Goal: Task Accomplishment & Management: Manage account settings

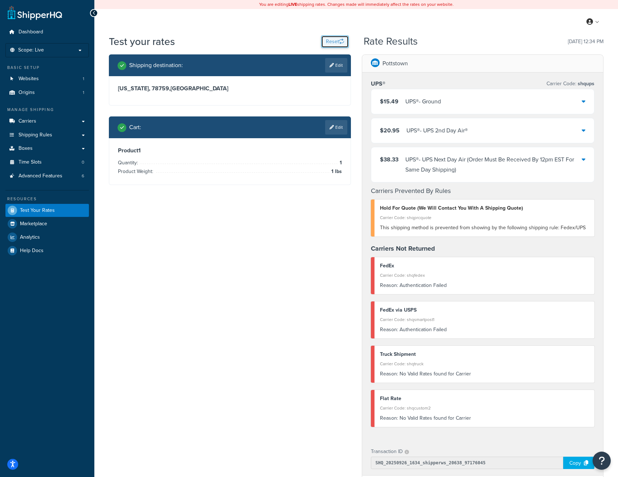
click at [330, 39] on button "Reset" at bounding box center [335, 42] width 28 height 12
select select "TX"
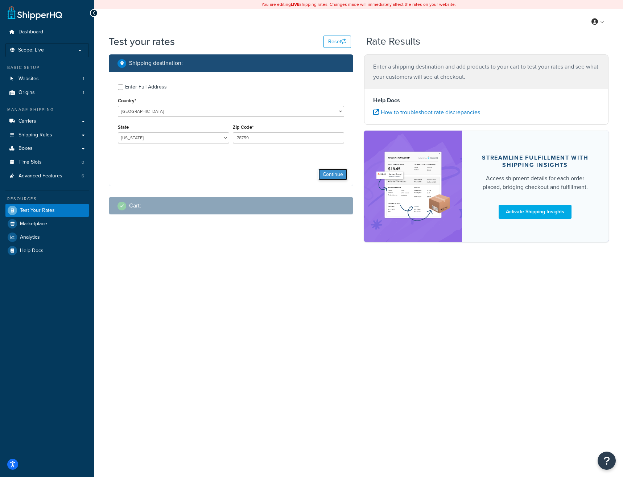
click at [336, 173] on button "Continue" at bounding box center [332, 175] width 29 height 12
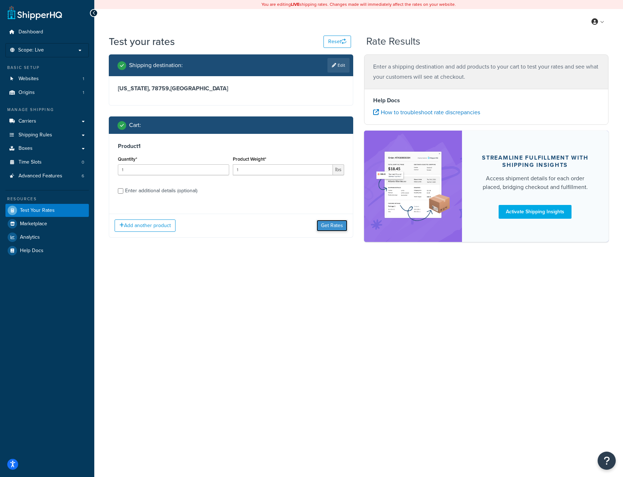
click at [338, 220] on button "Get Rates" at bounding box center [332, 226] width 31 height 12
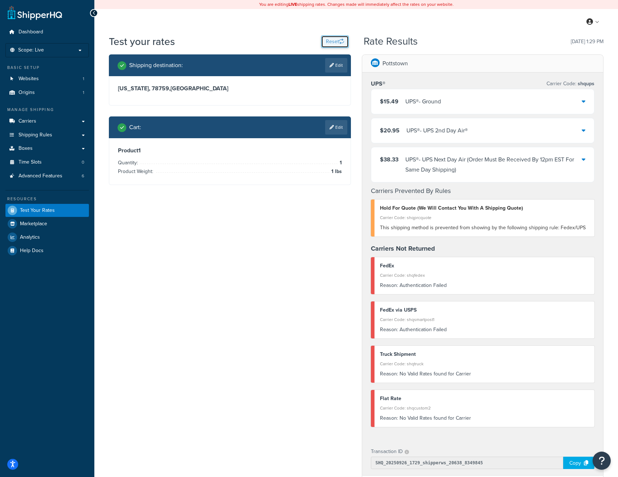
click at [337, 39] on button "Reset" at bounding box center [335, 42] width 28 height 12
select select "[GEOGRAPHIC_DATA]"
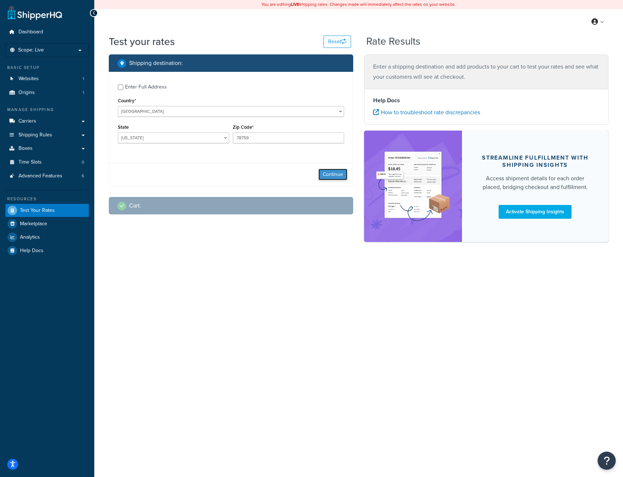
click at [339, 173] on button "Continue" at bounding box center [332, 175] width 29 height 12
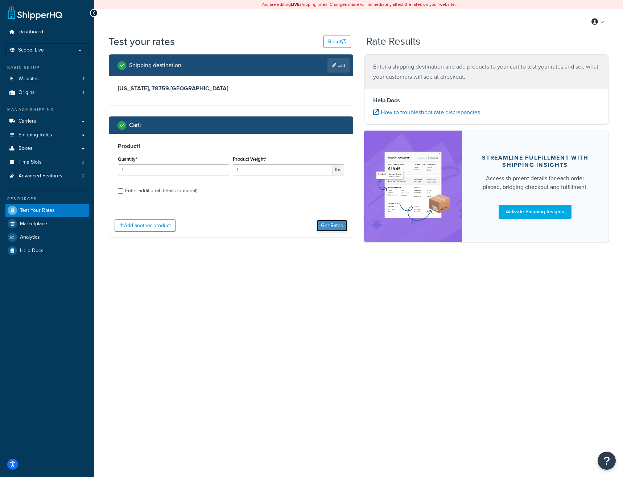
click at [334, 222] on button "Get Rates" at bounding box center [332, 226] width 31 height 12
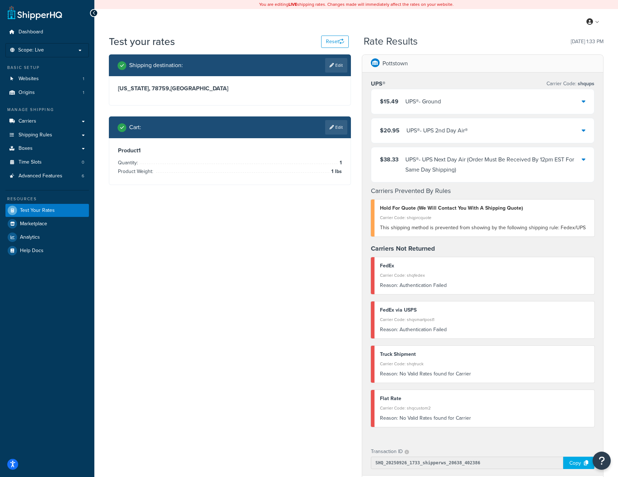
click at [279, 327] on div "Shipping destination : Edit Texas, 78759 , United States Cart : Edit Product 1 …" at bounding box center [355, 344] width 505 height 580
click at [340, 43] on icon "button" at bounding box center [341, 41] width 5 height 5
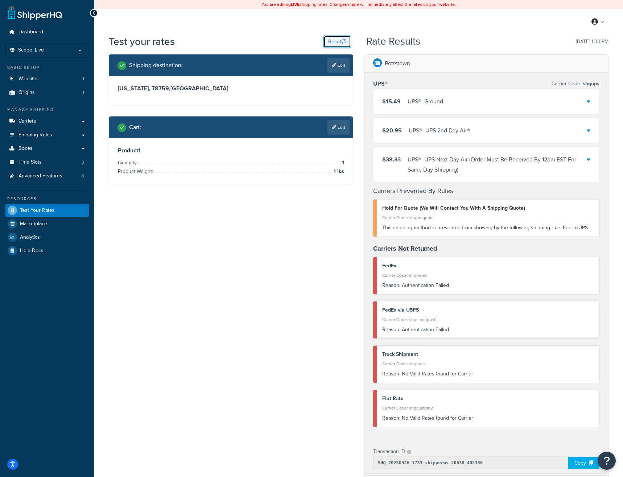
select select "TX"
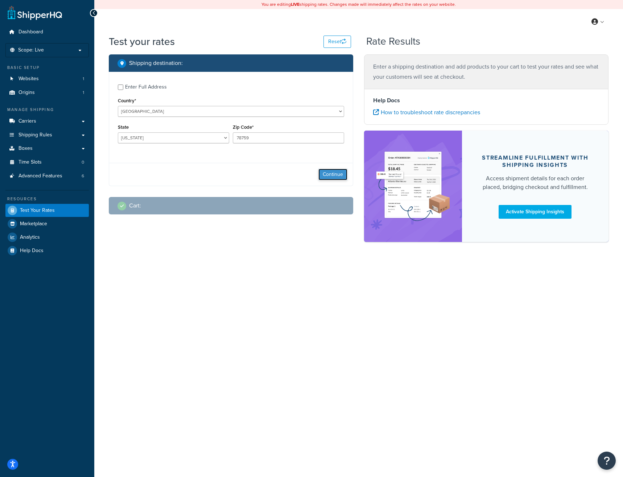
click at [336, 173] on button "Continue" at bounding box center [332, 175] width 29 height 12
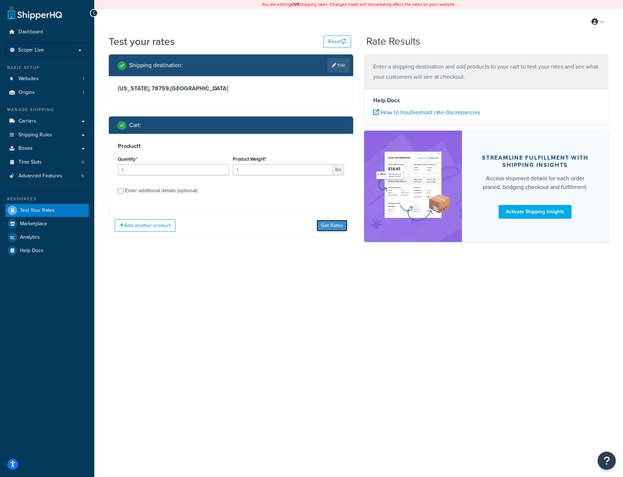
click at [330, 223] on button "Get Rates" at bounding box center [332, 226] width 31 height 12
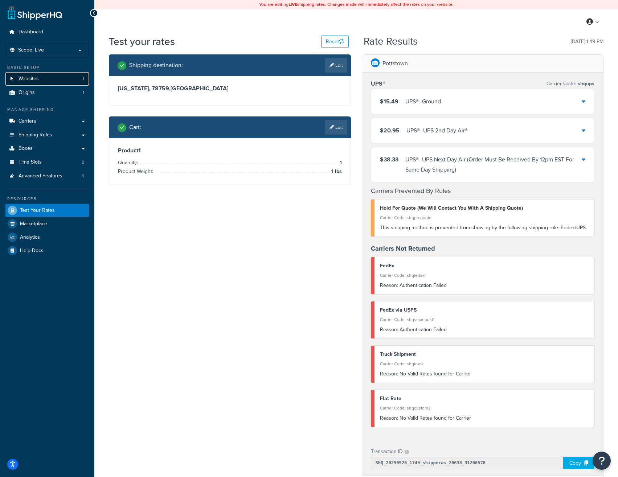
click at [31, 79] on span "Websites" at bounding box center [28, 79] width 20 height 6
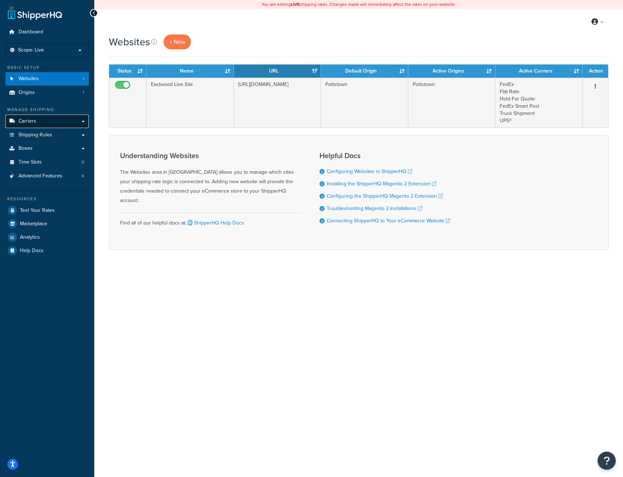
click at [37, 119] on link "Carriers" at bounding box center [46, 121] width 83 height 13
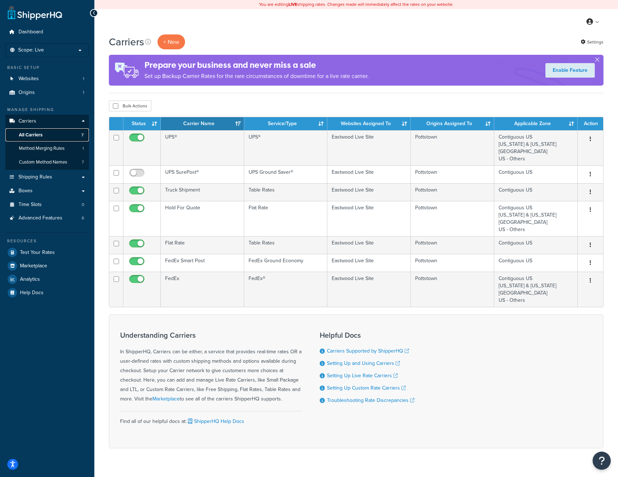
click at [46, 132] on link "All Carriers 7" at bounding box center [46, 134] width 83 height 13
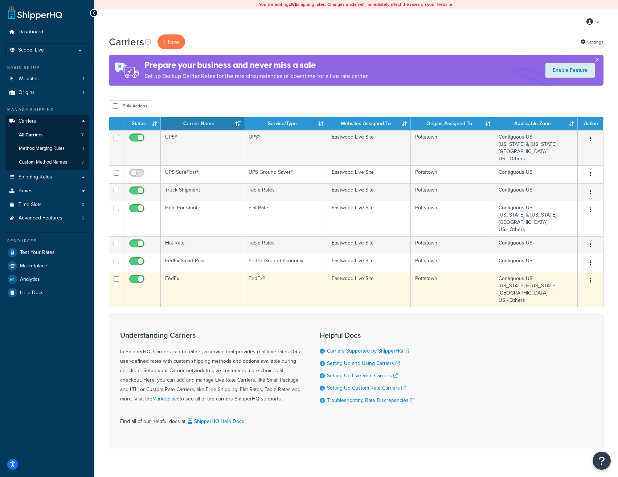
click at [188, 291] on td "FedEx" at bounding box center [202, 289] width 83 height 35
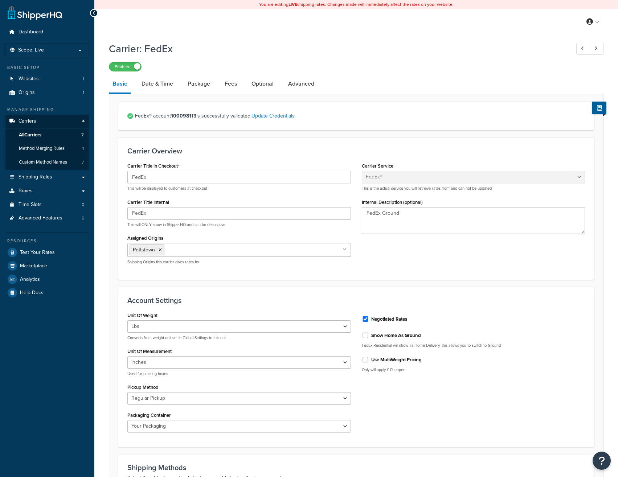
select select "fedEx"
select select "REGULAR_PICKUP"
select select "YOUR_PACKAGING"
drag, startPoint x: 194, startPoint y: 115, endPoint x: 173, endPoint y: 115, distance: 21.4
click at [173, 115] on span "FedEx® account 100098113 is successfully validated. Update Credentials" at bounding box center [360, 116] width 450 height 10
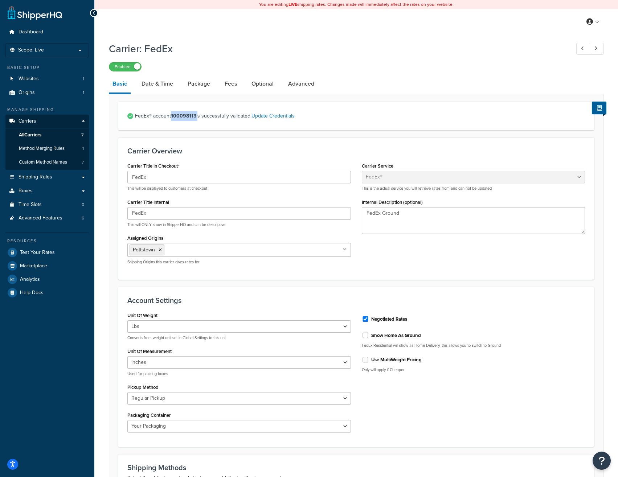
copy span "100098113"
select select "fedEx"
select select "REGULAR_PICKUP"
select select "YOUR_PACKAGING"
click at [37, 253] on span "Test Your Rates" at bounding box center [37, 252] width 35 height 6
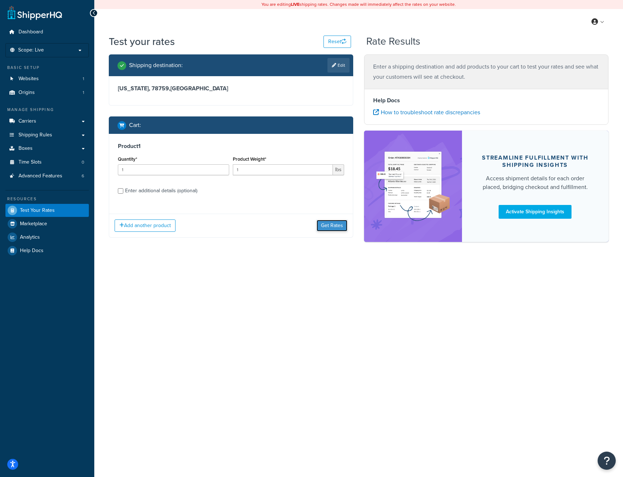
click at [328, 224] on button "Get Rates" at bounding box center [332, 226] width 31 height 12
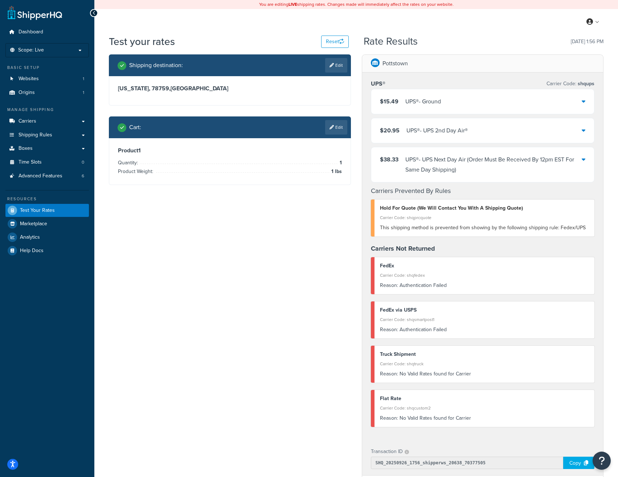
click at [282, 276] on div "Shipping destination : Edit Texas, 78759 , United States Cart : Edit Product 1 …" at bounding box center [355, 344] width 505 height 580
click at [28, 121] on span "Carriers" at bounding box center [27, 121] width 18 height 6
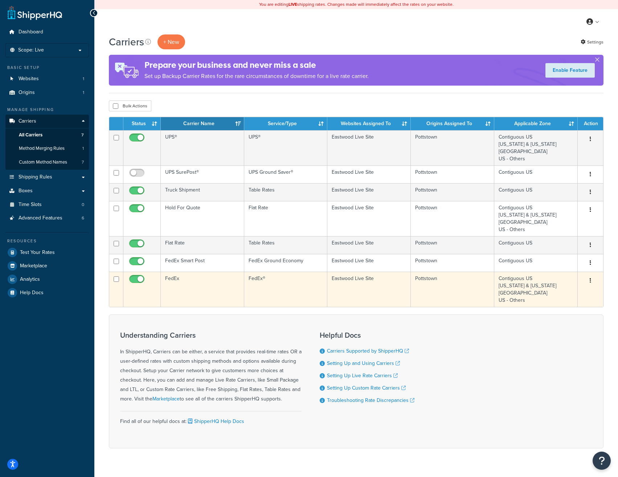
click at [215, 286] on td "FedEx" at bounding box center [202, 289] width 83 height 35
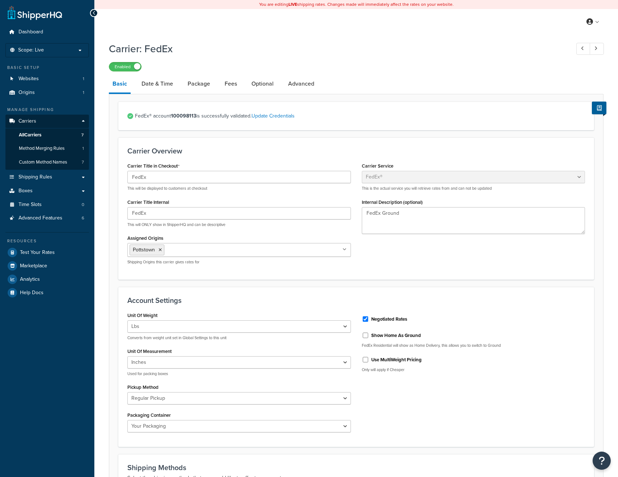
select select "fedEx"
select select "REGULAR_PICKUP"
select select "YOUR_PACKAGING"
click at [160, 88] on link "Date & Time" at bounding box center [157, 83] width 39 height 17
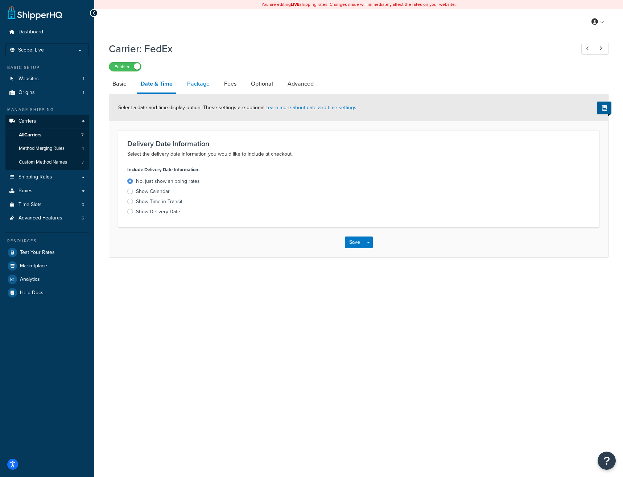
click at [203, 85] on link "Package" at bounding box center [198, 83] width 30 height 17
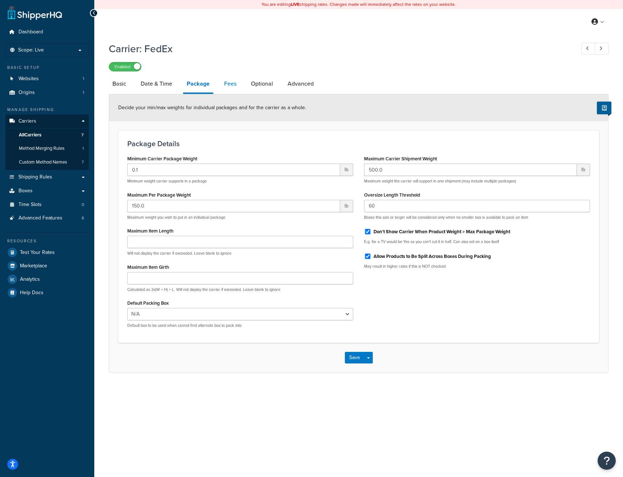
click at [234, 86] on link "Fees" at bounding box center [230, 83] width 20 height 17
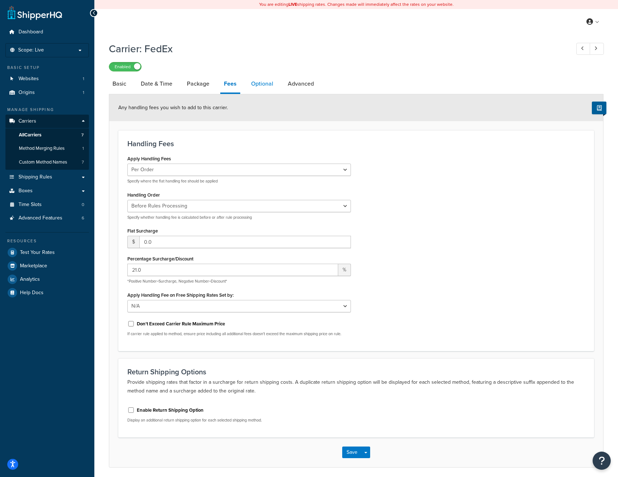
click at [265, 84] on link "Optional" at bounding box center [261, 83] width 29 height 17
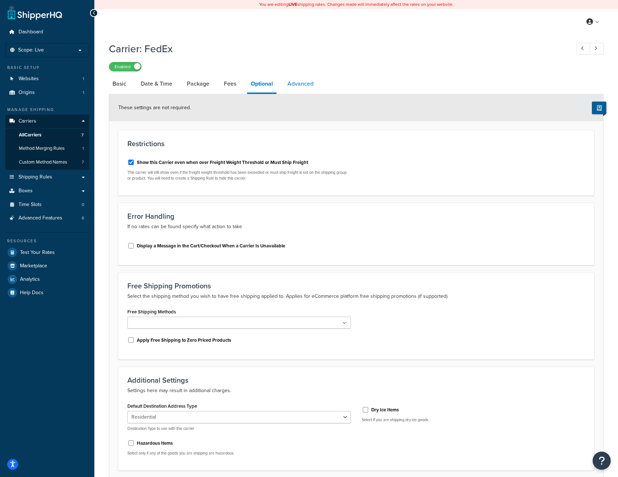
click at [304, 77] on link "Advanced" at bounding box center [300, 83] width 33 height 17
select select "false"
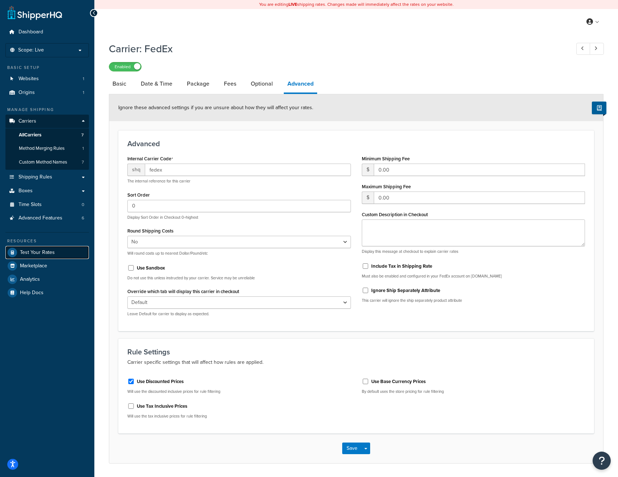
click at [41, 252] on span "Test Your Rates" at bounding box center [37, 252] width 35 height 6
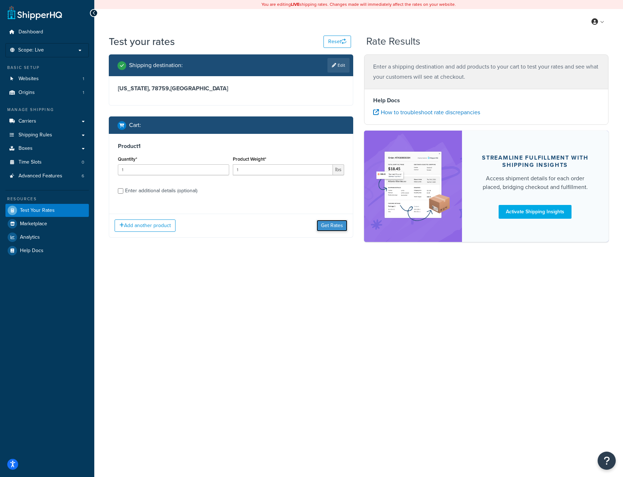
click at [334, 227] on button "Get Rates" at bounding box center [332, 226] width 31 height 12
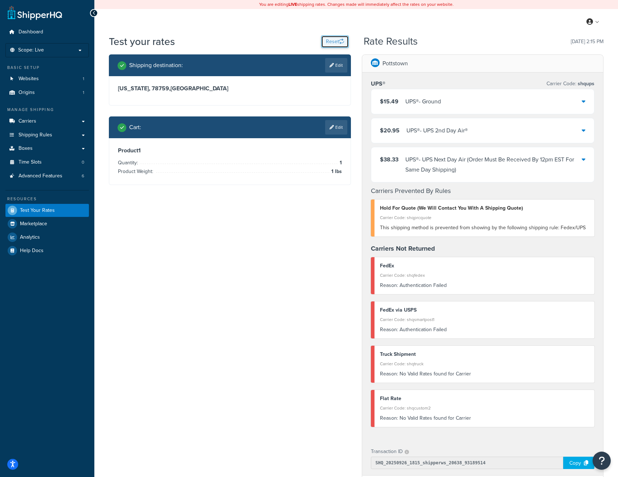
click at [335, 42] on button "Reset" at bounding box center [335, 42] width 28 height 12
select select "[GEOGRAPHIC_DATA]"
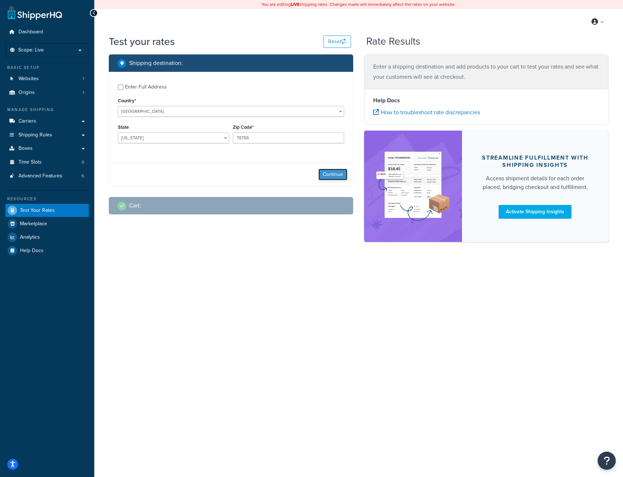
click at [336, 178] on button "Continue" at bounding box center [332, 175] width 29 height 12
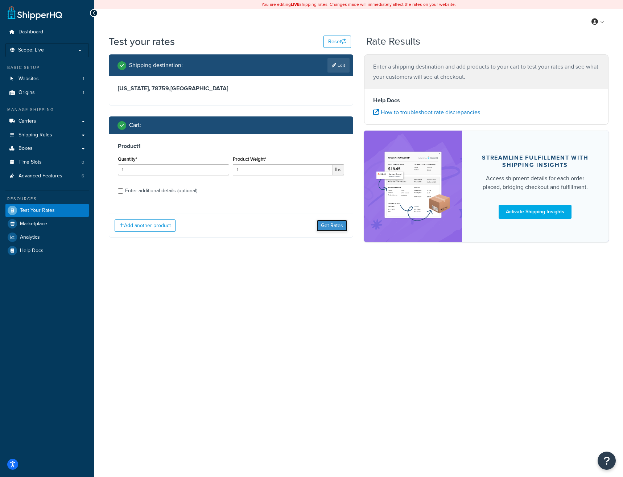
click at [335, 225] on button "Get Rates" at bounding box center [332, 226] width 31 height 12
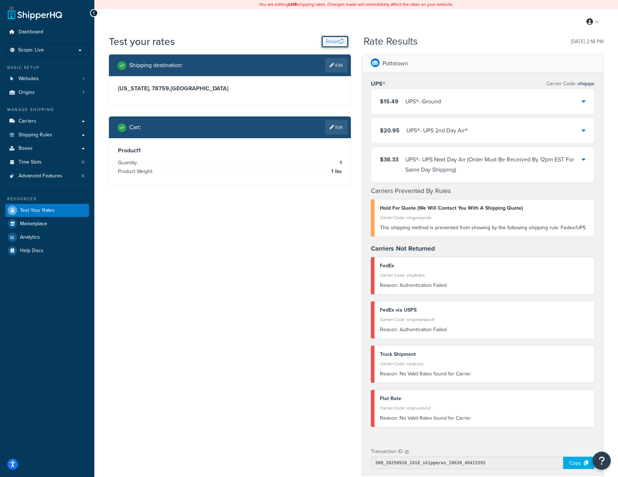
click at [334, 42] on button "Reset" at bounding box center [335, 42] width 28 height 12
select select "[GEOGRAPHIC_DATA]"
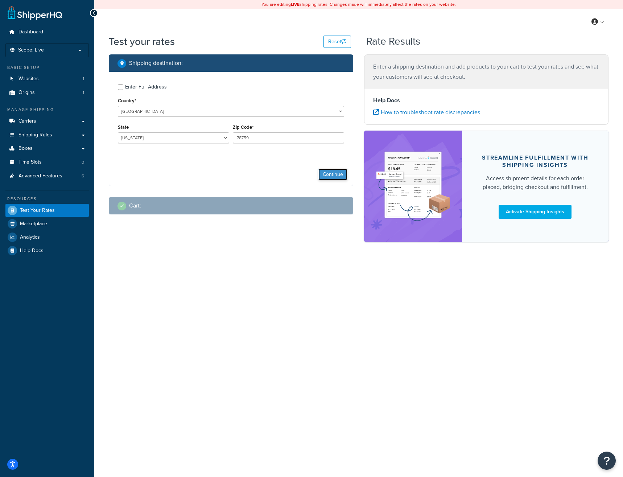
click at [333, 174] on button "Continue" at bounding box center [332, 175] width 29 height 12
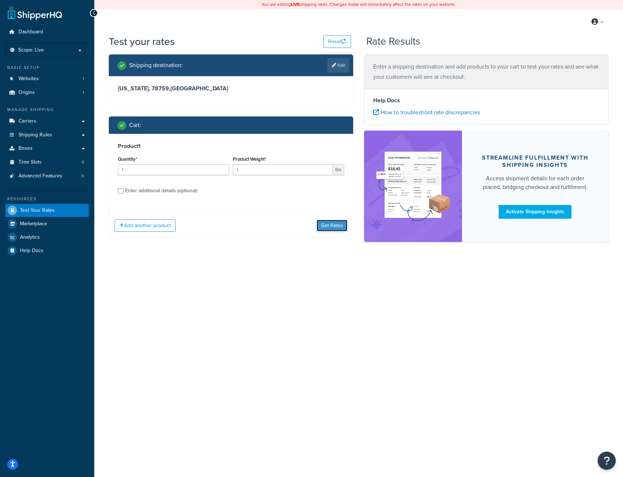
click at [333, 225] on button "Get Rates" at bounding box center [332, 226] width 31 height 12
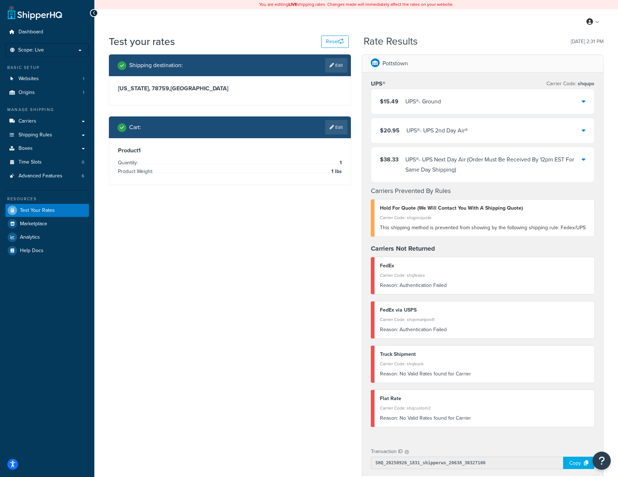
click at [210, 268] on div "Shipping destination : Edit [US_STATE], 78759 , [GEOGRAPHIC_DATA] Cart : Edit P…" at bounding box center [355, 344] width 505 height 580
click at [331, 40] on button "Reset" at bounding box center [335, 42] width 28 height 12
select select "[GEOGRAPHIC_DATA]"
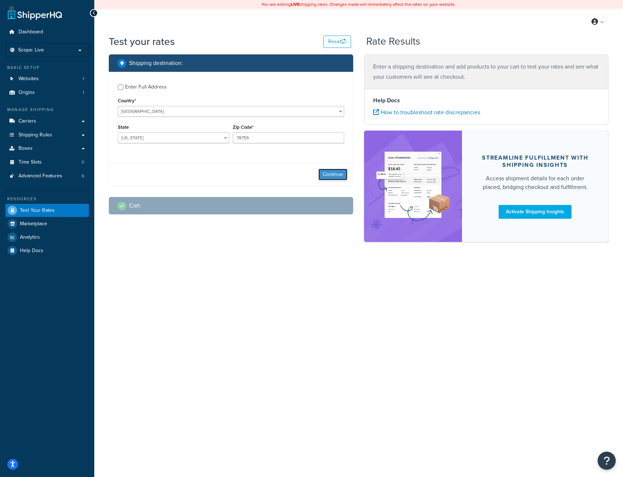
click at [334, 174] on button "Continue" at bounding box center [332, 175] width 29 height 12
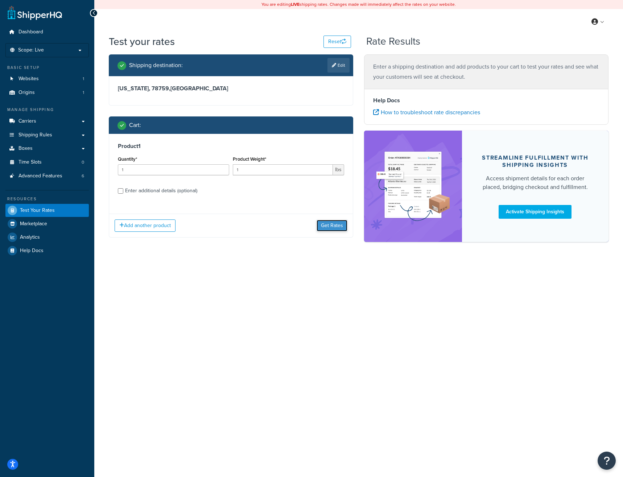
click at [333, 229] on button "Get Rates" at bounding box center [332, 226] width 31 height 12
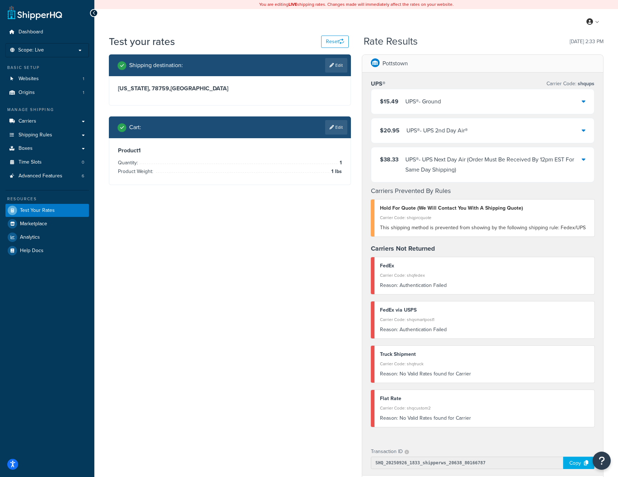
click at [260, 286] on div "Shipping destination : Edit [US_STATE], 78759 , [GEOGRAPHIC_DATA] Cart : Edit P…" at bounding box center [355, 344] width 505 height 580
click at [333, 44] on button "Reset" at bounding box center [335, 42] width 28 height 12
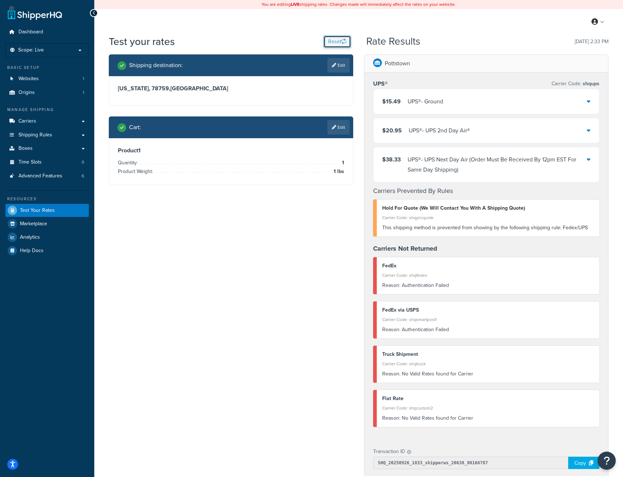
select select "[GEOGRAPHIC_DATA]"
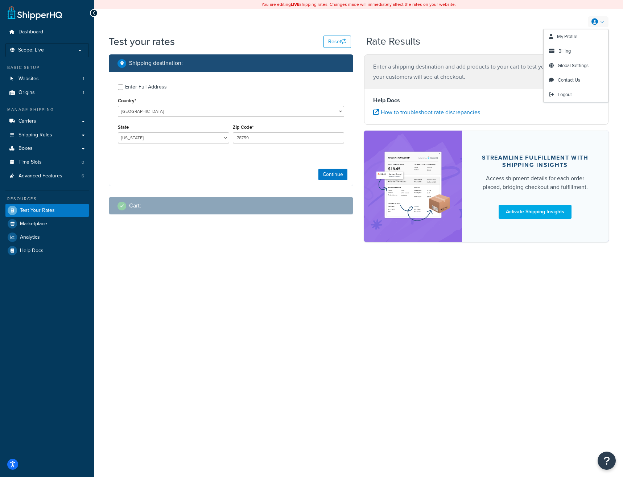
click at [603, 20] on link at bounding box center [598, 21] width 21 height 11
click at [42, 117] on link "Carriers" at bounding box center [46, 121] width 83 height 13
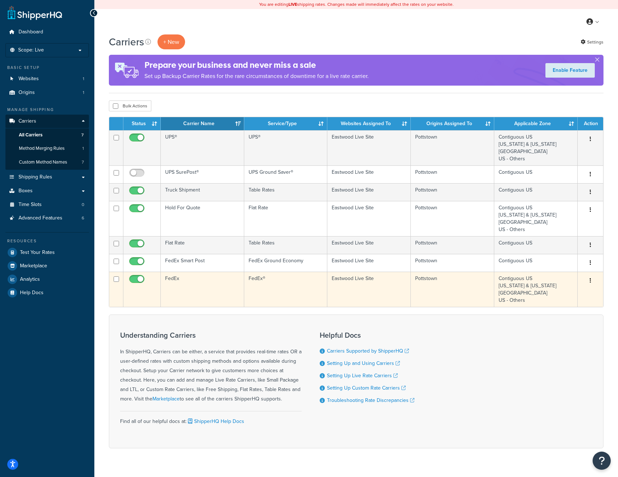
click at [208, 283] on td "FedEx" at bounding box center [202, 289] width 83 height 35
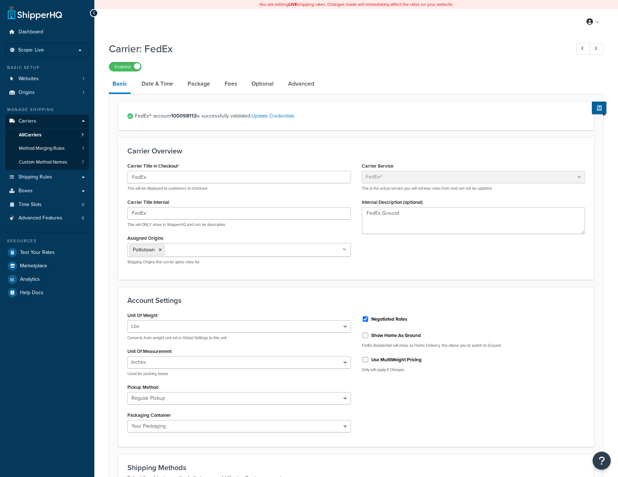
select select "fedEx"
select select "REGULAR_PICKUP"
select select "YOUR_PACKAGING"
click at [597, 107] on icon at bounding box center [599, 107] width 5 height 5
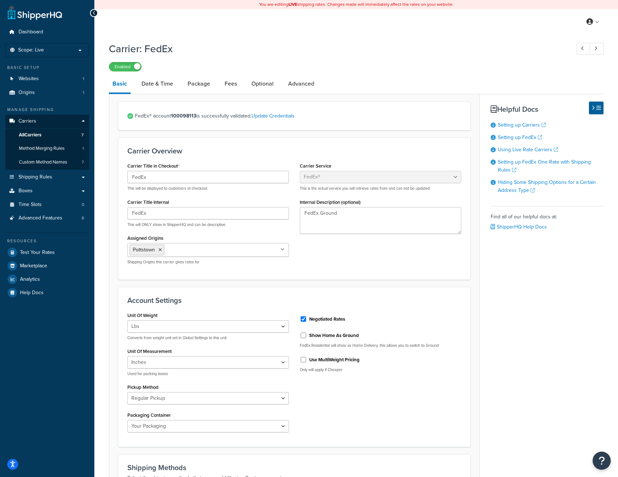
click at [566, 278] on div "Basic Date & Time Package Fees Optional Advanced FedEx® account 100098113 is su…" at bounding box center [356, 410] width 494 height 671
click at [581, 53] on link at bounding box center [583, 49] width 14 height 12
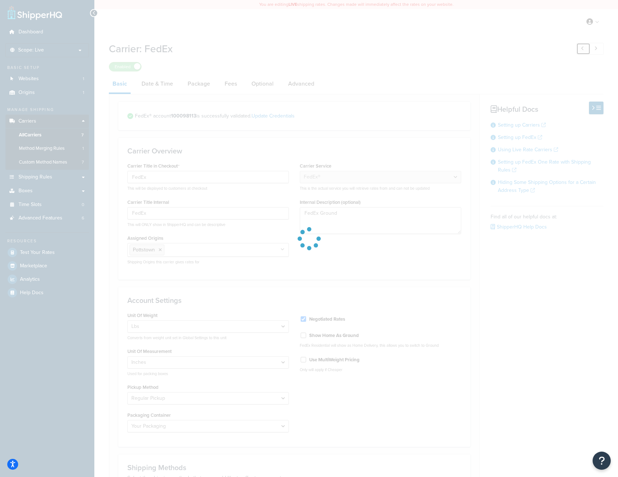
type input "UPS SurePost®"
select select "surePost"
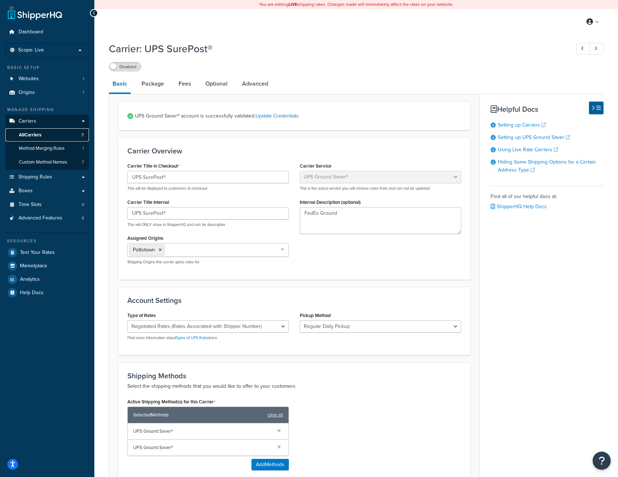
click at [44, 133] on link "All Carriers 7" at bounding box center [46, 134] width 83 height 13
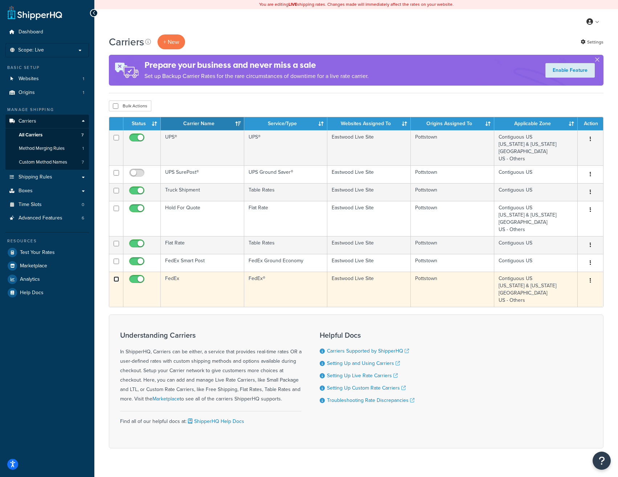
click at [117, 281] on input "checkbox" at bounding box center [116, 278] width 5 height 5
checkbox input "true"
click at [591, 282] on button "button" at bounding box center [590, 281] width 10 height 12
click at [564, 310] on link "Duplicate" at bounding box center [560, 310] width 57 height 15
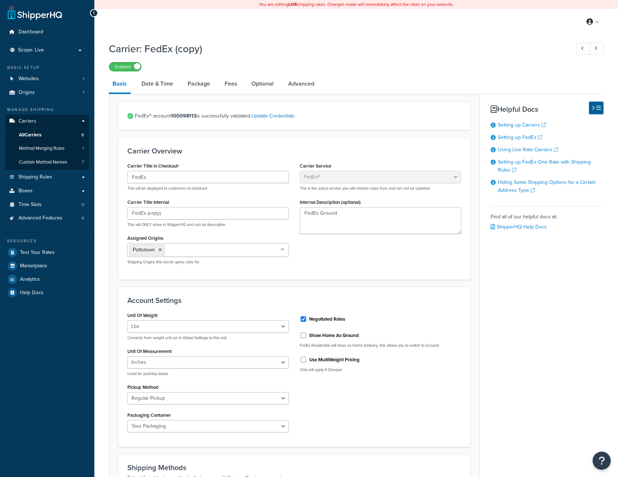
select select "fedEx"
select select "REGULAR_PICKUP"
select select "YOUR_PACKAGING"
click at [273, 118] on link "Update Credentials" at bounding box center [272, 116] width 43 height 8
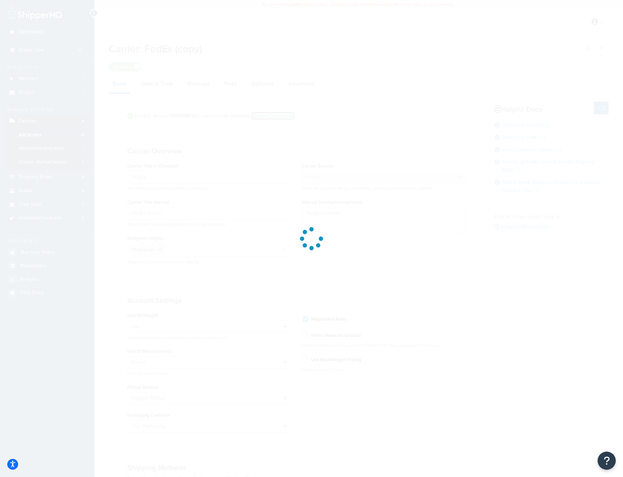
select select "US"
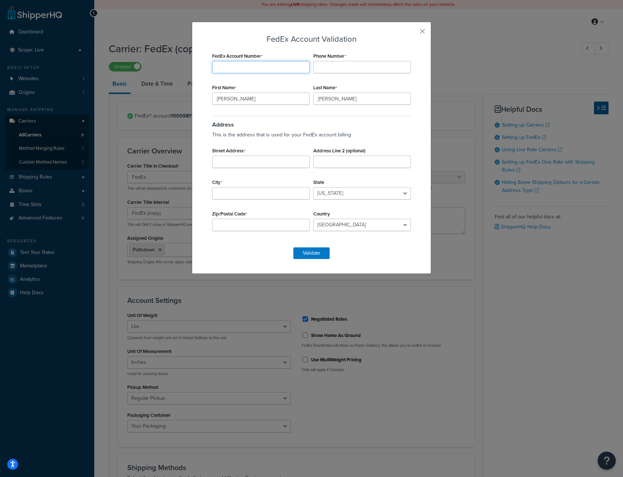
click at [238, 70] on input "FedEx Account Number" at bounding box center [261, 67] width 98 height 12
click at [237, 66] on input "FedEx Account Number" at bounding box center [261, 67] width 98 height 12
paste input "100098113"
type input "100098113"
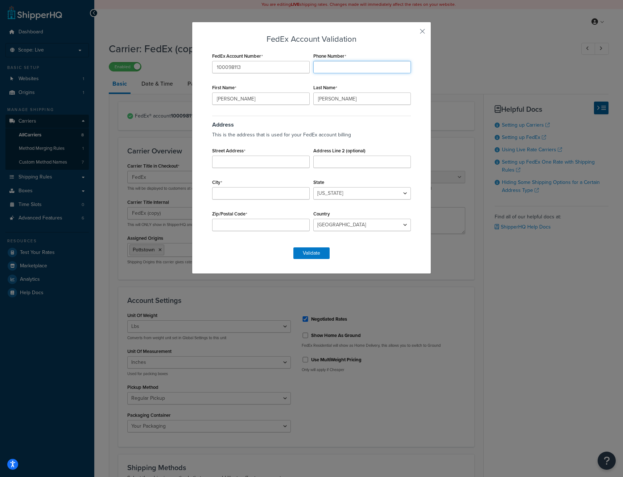
click at [339, 69] on input "Phone Number" at bounding box center [362, 67] width 98 height 12
click at [339, 63] on input "800" at bounding box center [362, 67] width 98 height 12
type input "8003439353"
click at [235, 196] on input "City" at bounding box center [261, 193] width 98 height 12
click at [239, 158] on input "263" at bounding box center [261, 162] width 98 height 12
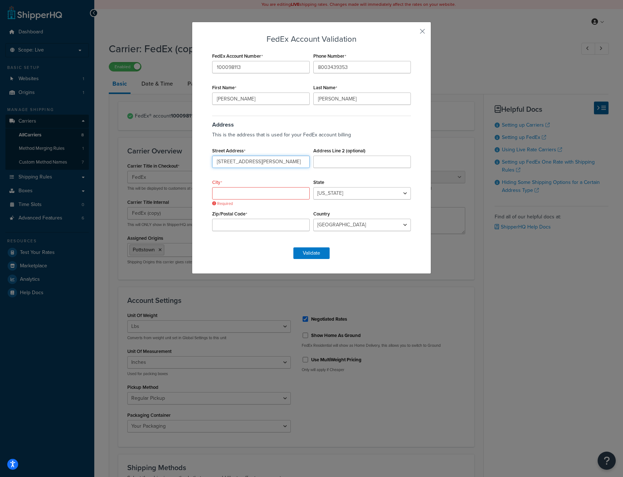
type input "263 Shoemaker Rd"
type input "Pottstown"
select select "PA"
type input "19416"
click at [305, 251] on button "Validate" at bounding box center [311, 253] width 36 height 12
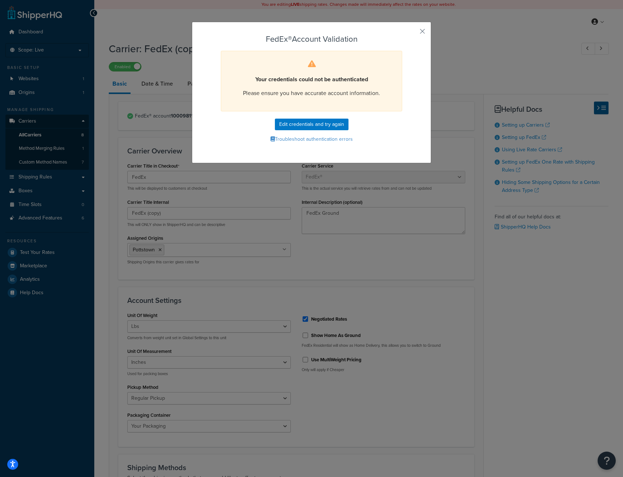
click at [423, 32] on div "FedEx® Account Validation Your credentials could not be authenticated Please en…" at bounding box center [311, 92] width 239 height 141
click at [413, 33] on button "button" at bounding box center [412, 34] width 2 height 2
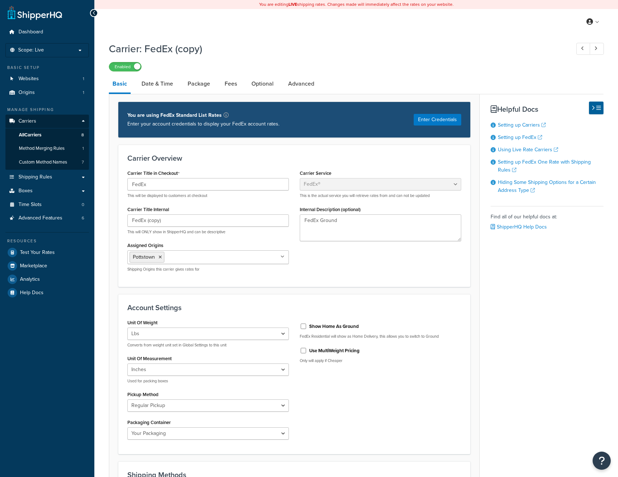
select select "fedEx"
select select "REGULAR_PICKUP"
select select "YOUR_PACKAGING"
click at [127, 65] on label "Enabled" at bounding box center [125, 66] width 32 height 9
click at [33, 132] on span "All Carriers" at bounding box center [30, 135] width 22 height 6
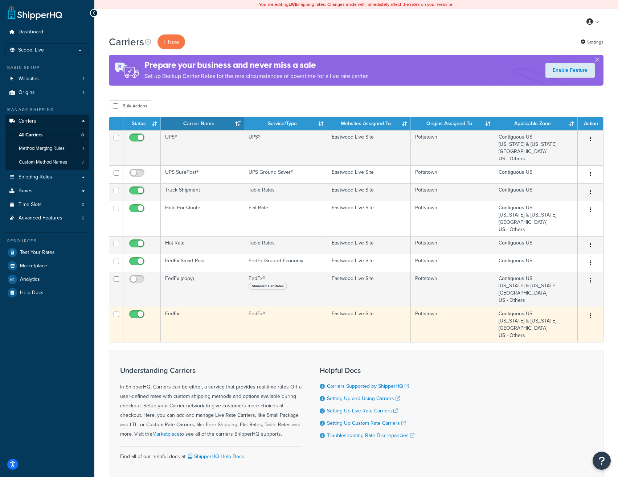
click at [201, 317] on td "FedEx" at bounding box center [202, 324] width 83 height 35
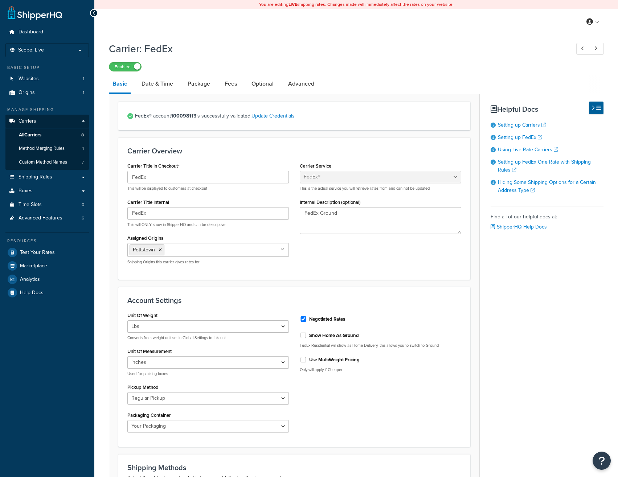
select select "fedEx"
select select "REGULAR_PICKUP"
select select "YOUR_PACKAGING"
click at [278, 117] on link "Update Credentials" at bounding box center [272, 116] width 43 height 8
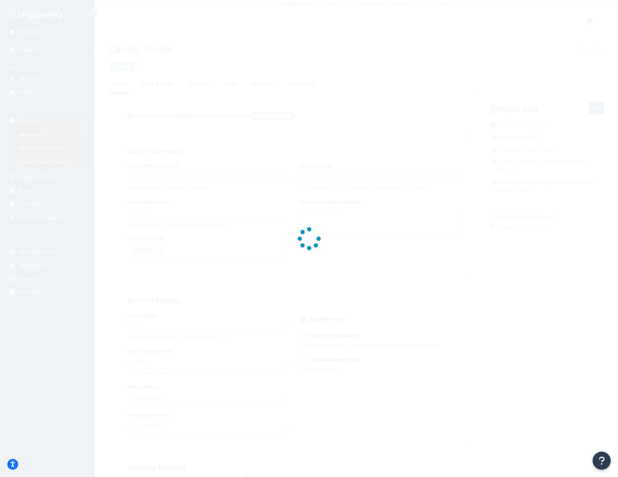
select select "US"
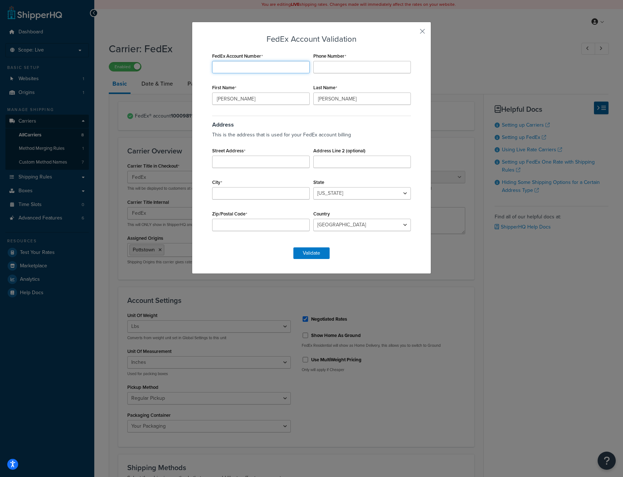
click at [238, 64] on input "FedEx Account Number" at bounding box center [261, 67] width 98 height 12
paste input "100098113"
type input "100098113"
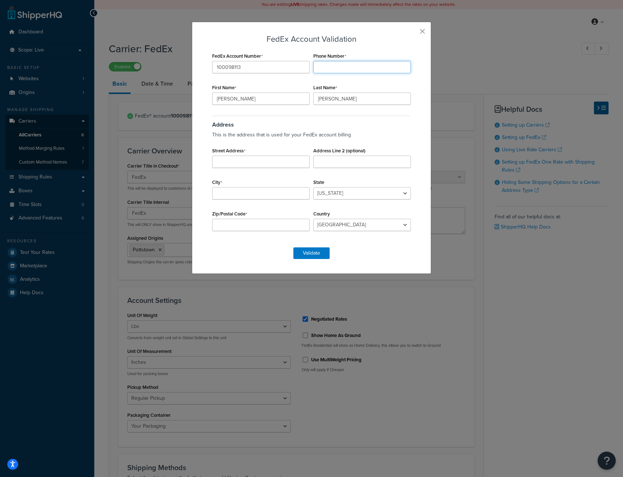
click at [320, 67] on input "Phone Number" at bounding box center [362, 67] width 98 height 12
type input "8003439353"
type input "263 Shoemaker Rd."
type input "Pottstown"
select select "PA"
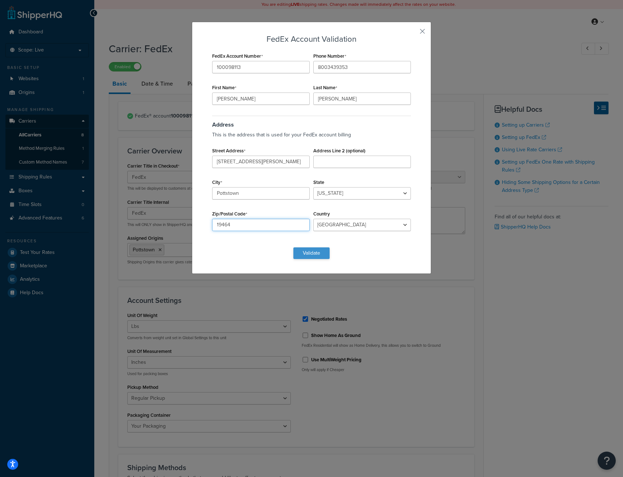
type input "19464"
click at [308, 253] on button "Validate" at bounding box center [311, 253] width 36 height 12
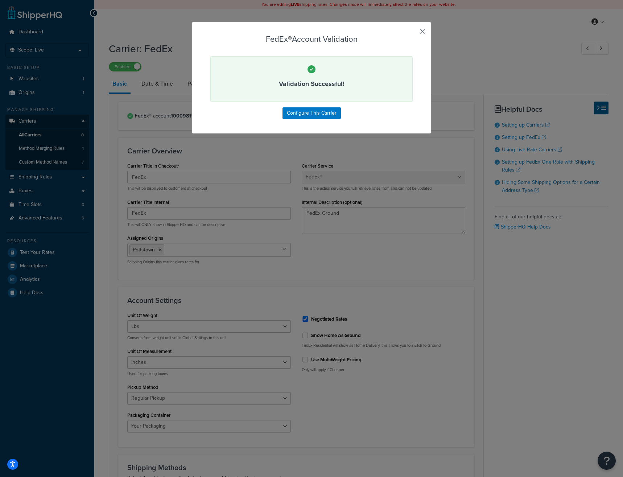
click at [413, 33] on button "button" at bounding box center [412, 34] width 2 height 2
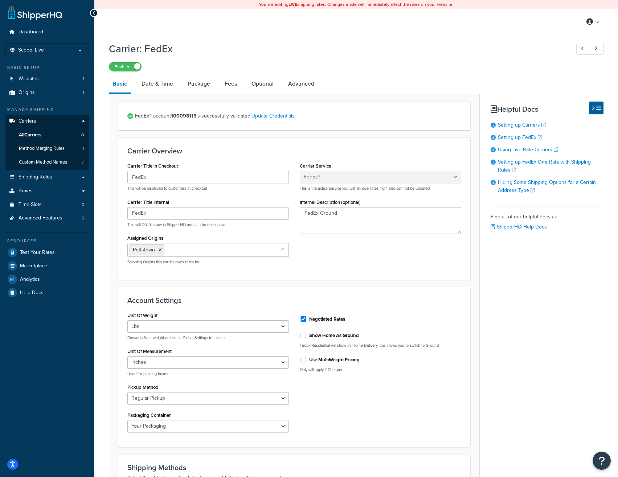
scroll to position [24, 0]
select select "fedEx"
select select "REGULAR_PICKUP"
select select "YOUR_PACKAGING"
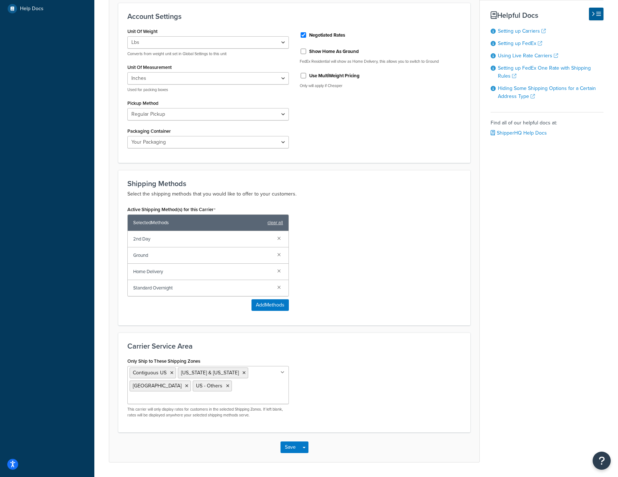
scroll to position [296, 0]
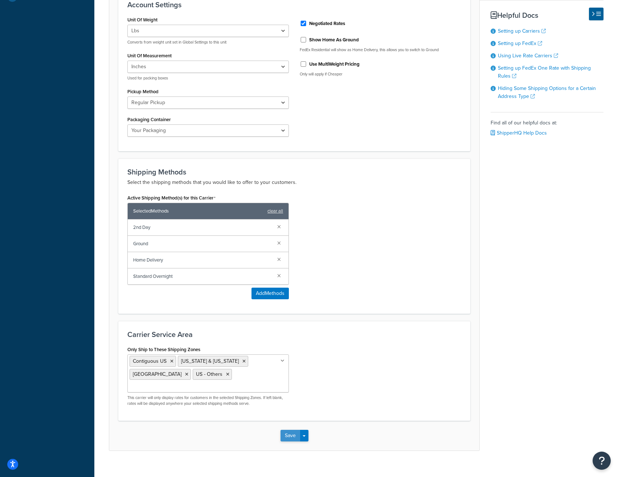
click at [293, 430] on button "Save" at bounding box center [290, 436] width 20 height 12
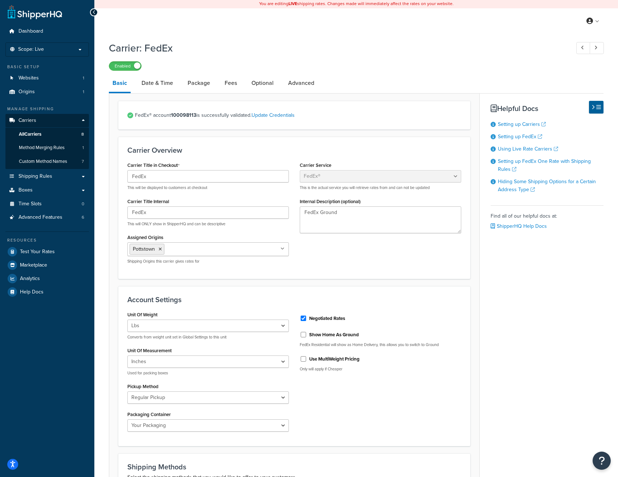
scroll to position [1, 0]
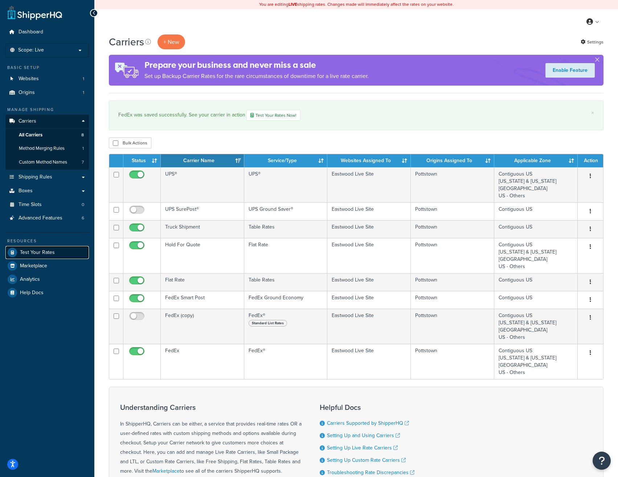
click at [41, 248] on link "Test Your Rates" at bounding box center [46, 252] width 83 height 13
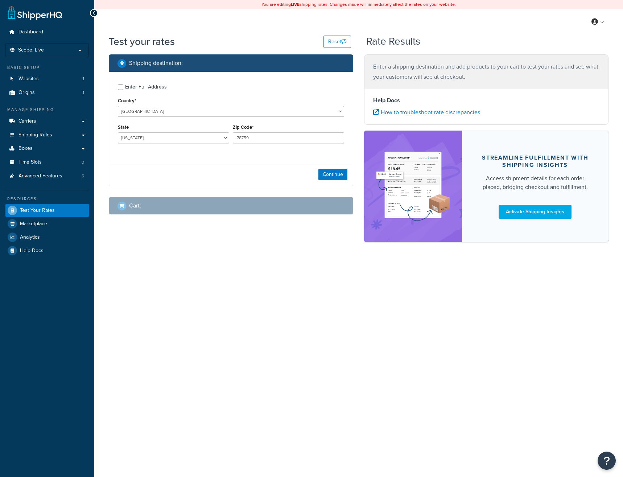
select select "TX"
click at [328, 174] on button "Continue" at bounding box center [332, 175] width 29 height 12
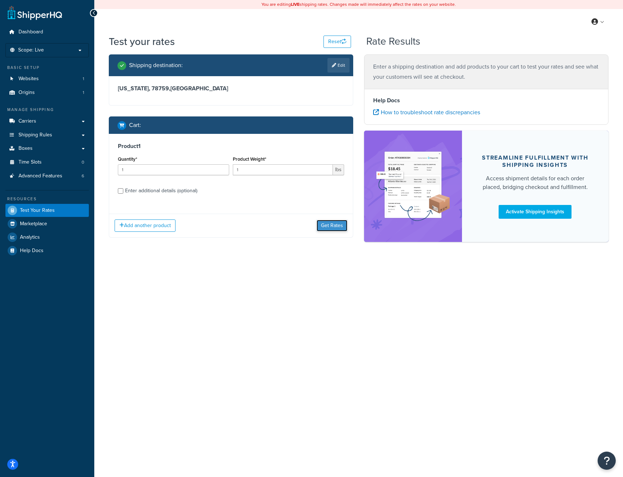
click at [333, 228] on button "Get Rates" at bounding box center [332, 226] width 31 height 12
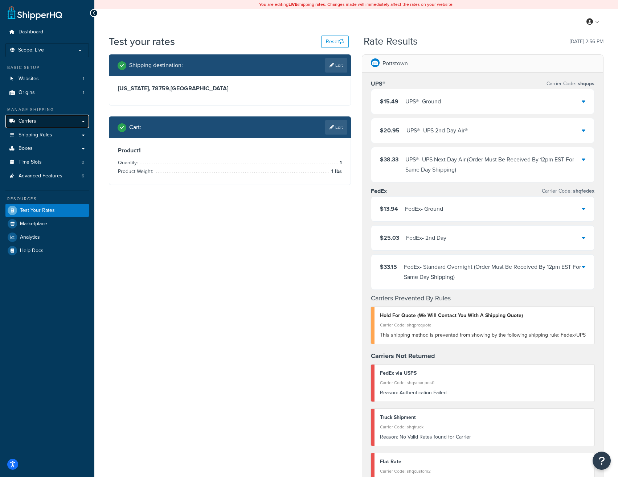
click at [36, 124] on link "Carriers" at bounding box center [46, 121] width 83 height 13
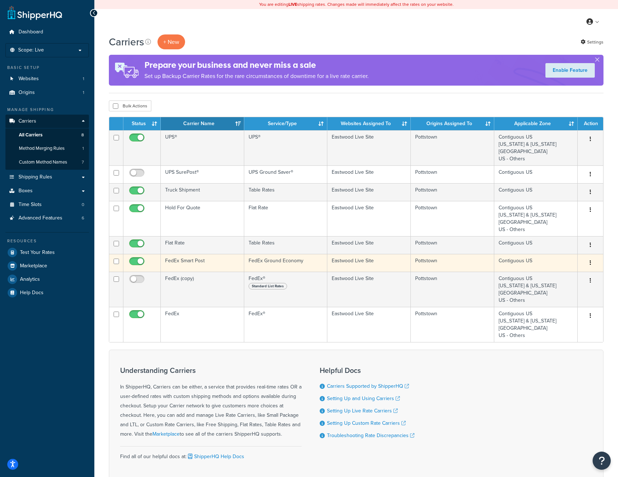
click at [206, 260] on td "FedEx Smart Post" at bounding box center [202, 263] width 83 height 18
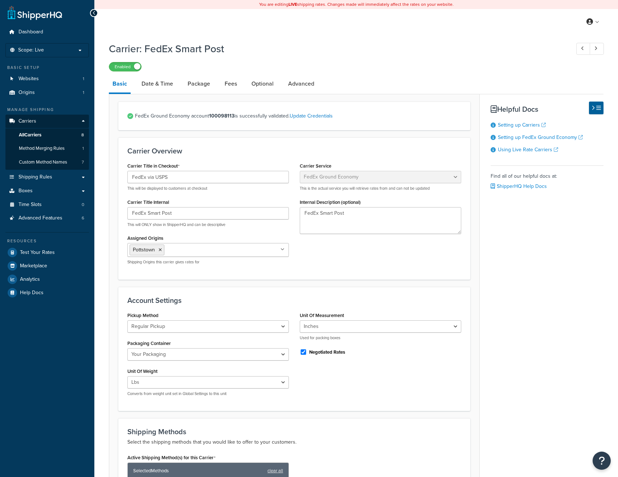
select select "smartPost"
select select "REGULAR_PICKUP"
select select "YOUR_PACKAGING"
click at [313, 117] on link "Update Credentials" at bounding box center [310, 116] width 43 height 8
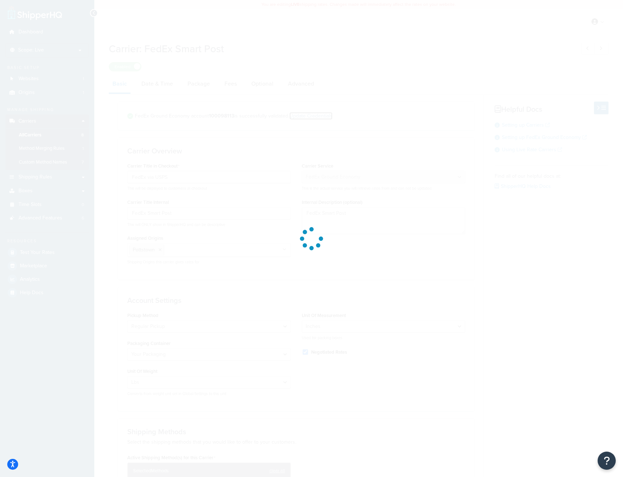
select select "US"
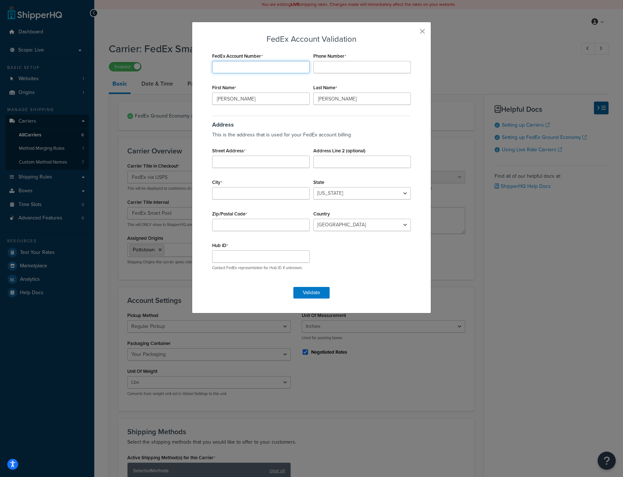
click at [238, 63] on input "FedEx Account Number" at bounding box center [261, 67] width 98 height 12
paste input "100098113"
type input "100098113"
click at [339, 71] on input "Phone Number" at bounding box center [362, 67] width 98 height 12
type input "8003439353"
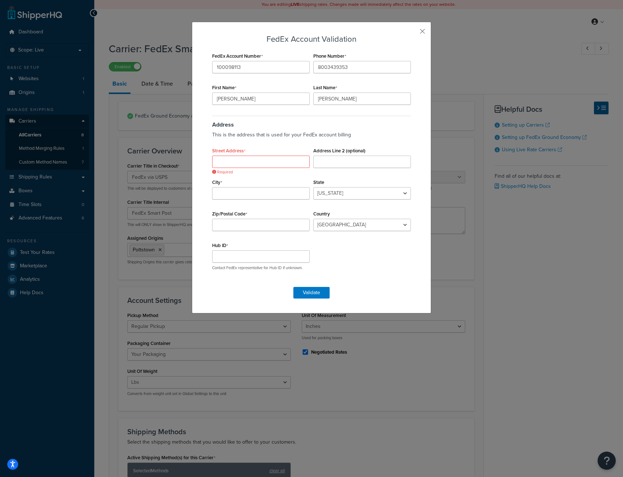
click at [220, 154] on div "Street Address Required" at bounding box center [260, 156] width 101 height 22
click at [223, 159] on input "Street Address" at bounding box center [261, 162] width 98 height 12
type input "263 Sheomaker Rd"
type input "Pottstown"
select select "PA"
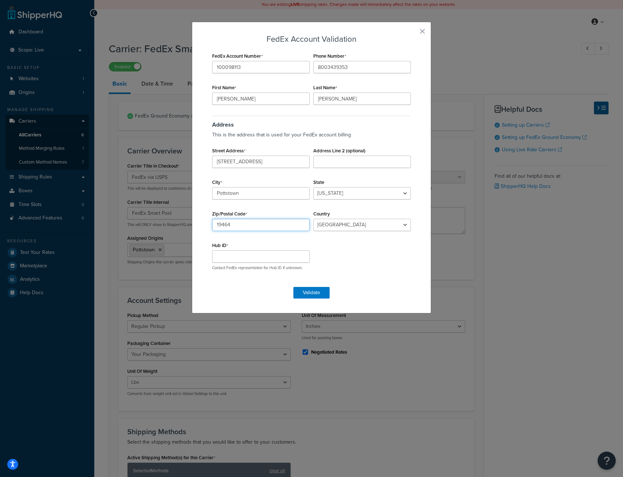
type input "19464"
click at [238, 254] on input "Hub ID" at bounding box center [261, 256] width 98 height 12
type input "5185"
click at [304, 291] on button "Validate" at bounding box center [311, 293] width 36 height 12
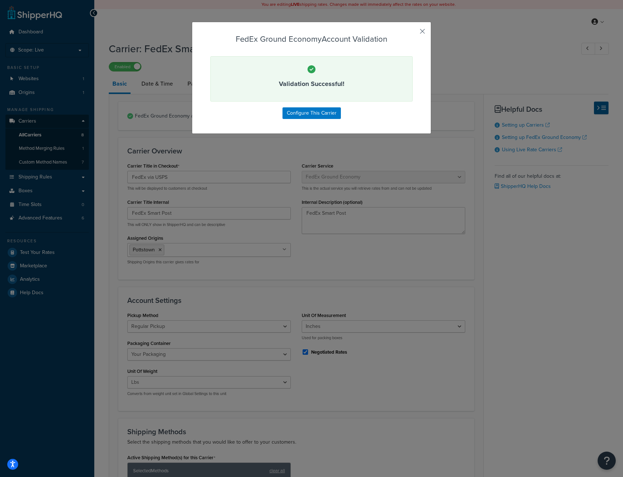
click at [413, 33] on button "button" at bounding box center [412, 34] width 2 height 2
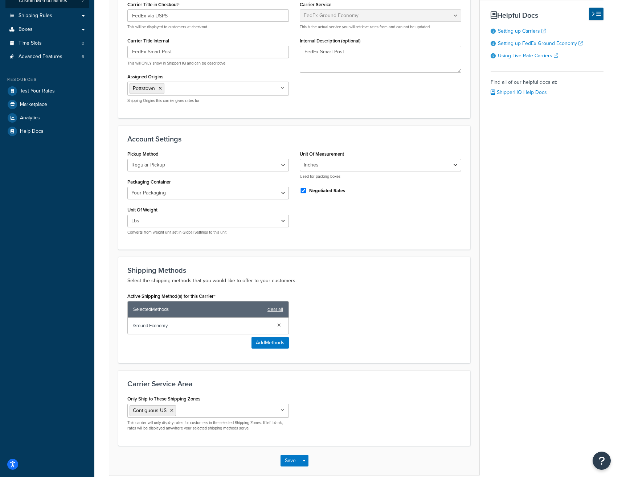
scroll to position [198, 0]
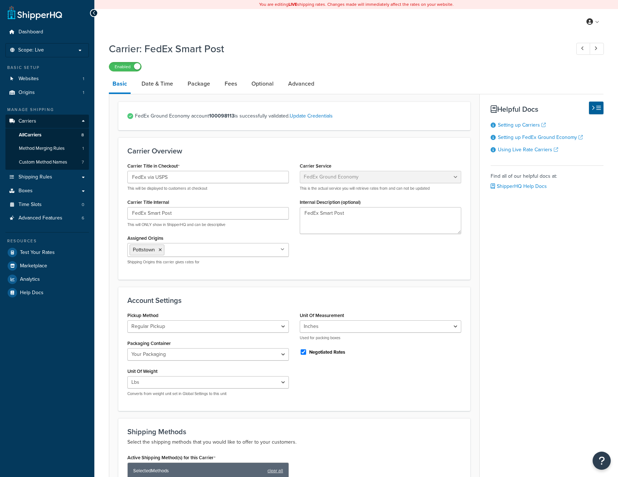
select select "smartPost"
select select "REGULAR_PICKUP"
select select "YOUR_PACKAGING"
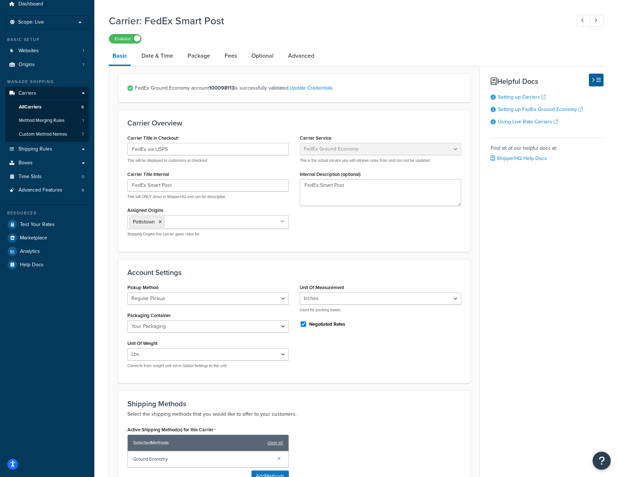
scroll to position [198, 0]
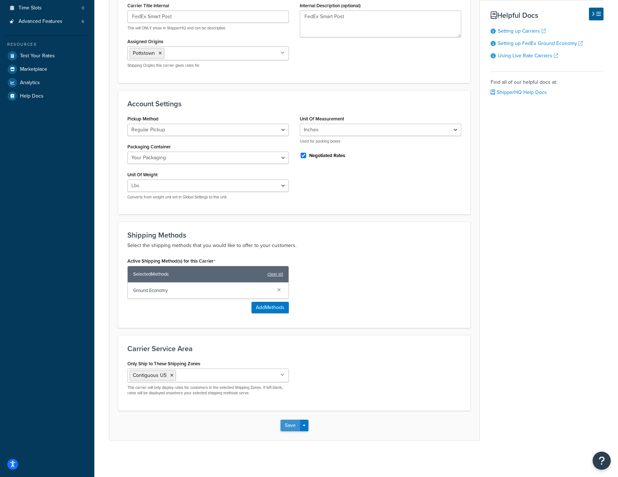
click at [292, 427] on button "Save" at bounding box center [290, 426] width 20 height 12
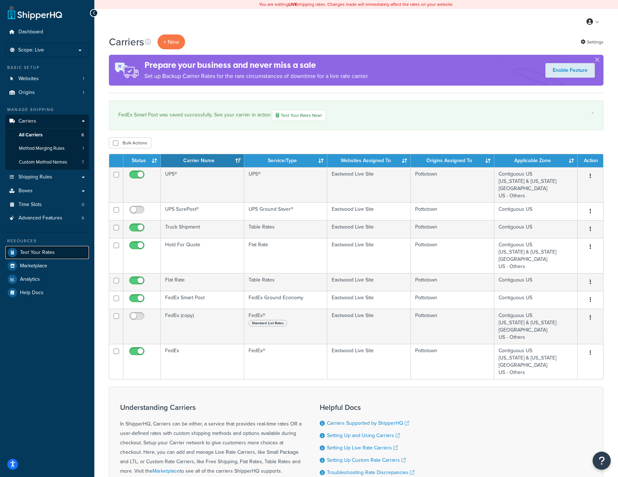
click at [39, 252] on span "Test Your Rates" at bounding box center [37, 252] width 35 height 6
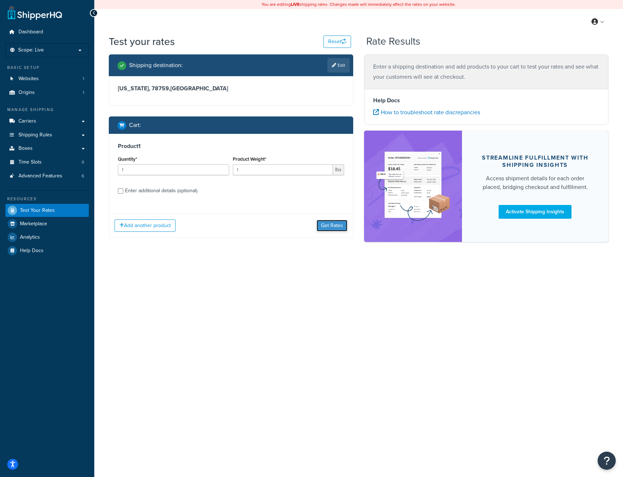
click at [333, 227] on button "Get Rates" at bounding box center [332, 226] width 31 height 12
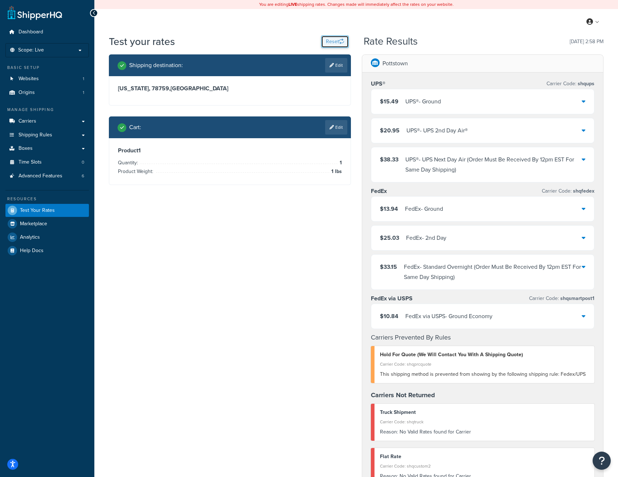
click at [331, 42] on button "Reset" at bounding box center [335, 42] width 28 height 12
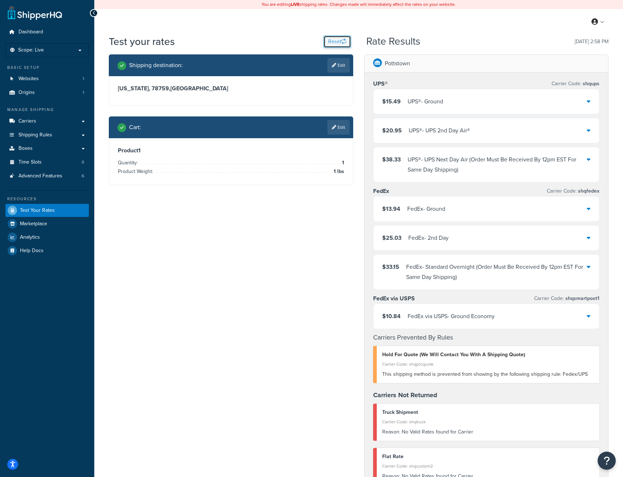
select select "TX"
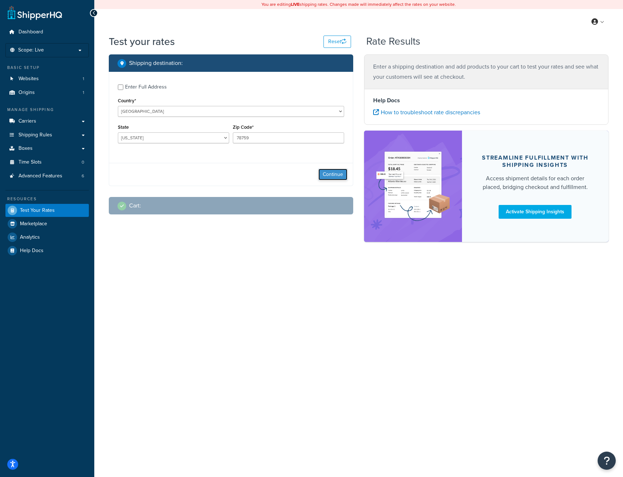
click at [334, 175] on button "Continue" at bounding box center [332, 175] width 29 height 12
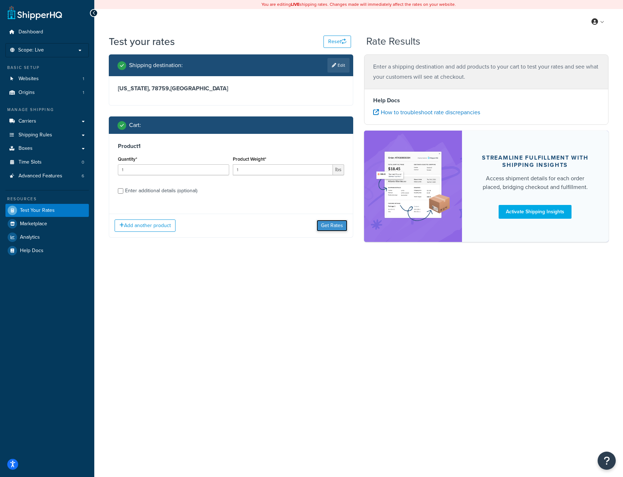
click at [339, 224] on button "Get Rates" at bounding box center [332, 226] width 31 height 12
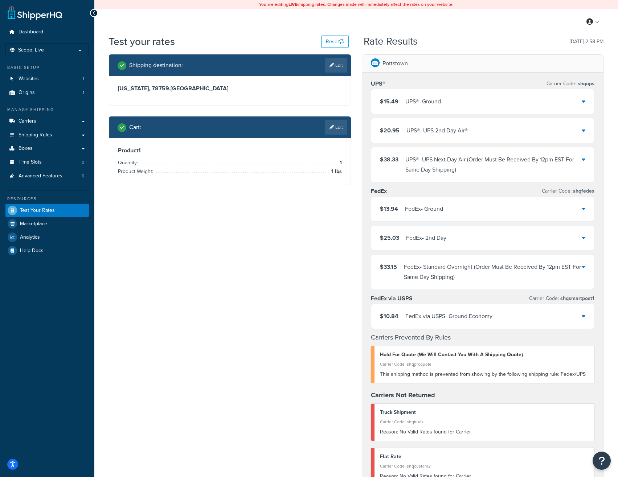
click at [269, 246] on div "Shipping destination : Edit Texas, 78759 , United States Cart : Edit Product 1 …" at bounding box center [355, 373] width 505 height 638
click at [274, 241] on div "Shipping destination : Edit Texas, 78759 , United States Cart : Edit Product 1 …" at bounding box center [355, 373] width 505 height 638
click at [41, 92] on link "Origins 1" at bounding box center [46, 92] width 83 height 13
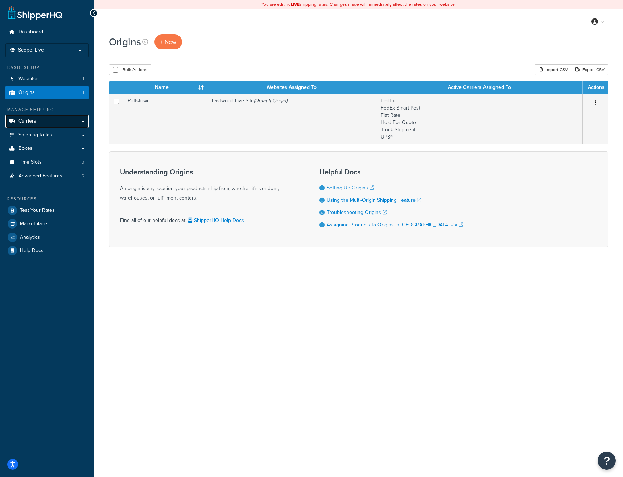
click at [43, 121] on link "Carriers" at bounding box center [46, 121] width 83 height 13
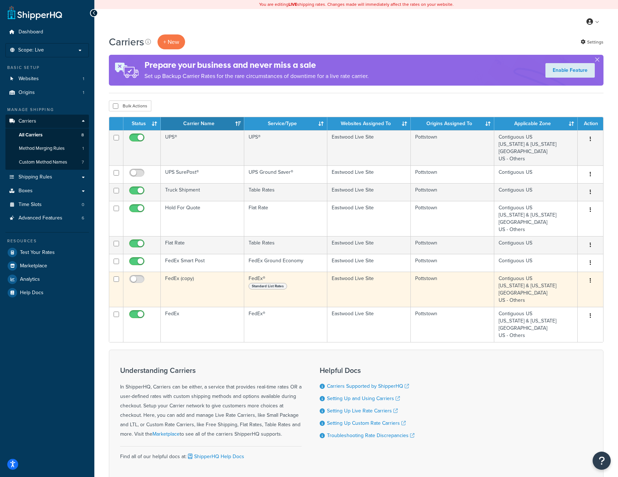
click at [589, 282] on icon "button" at bounding box center [589, 280] width 1 height 5
click at [557, 322] on link "Delete" at bounding box center [560, 325] width 57 height 15
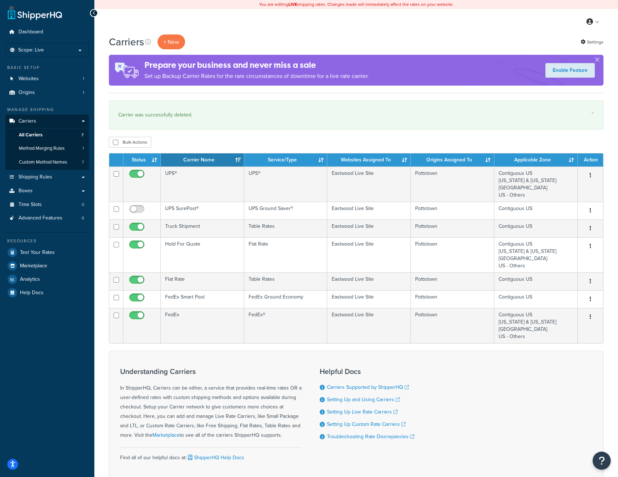
click at [475, 392] on div "Understanding Carriers In ShipperHQ, Carriers can be either, a service that pro…" at bounding box center [356, 418] width 494 height 134
click at [43, 135] on link "All Carriers 7" at bounding box center [46, 134] width 83 height 13
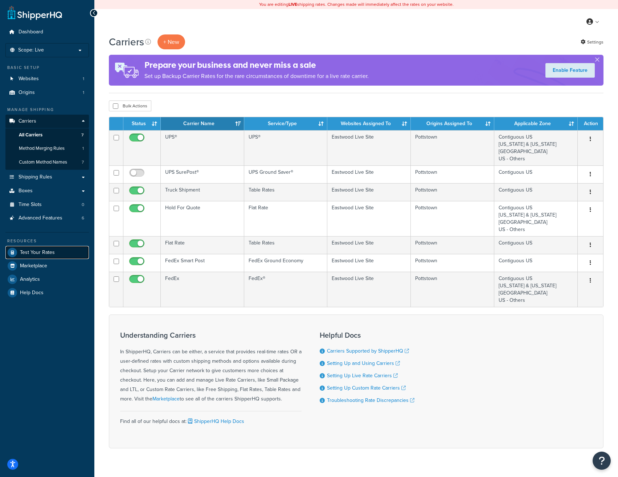
click at [46, 254] on span "Test Your Rates" at bounding box center [37, 252] width 35 height 6
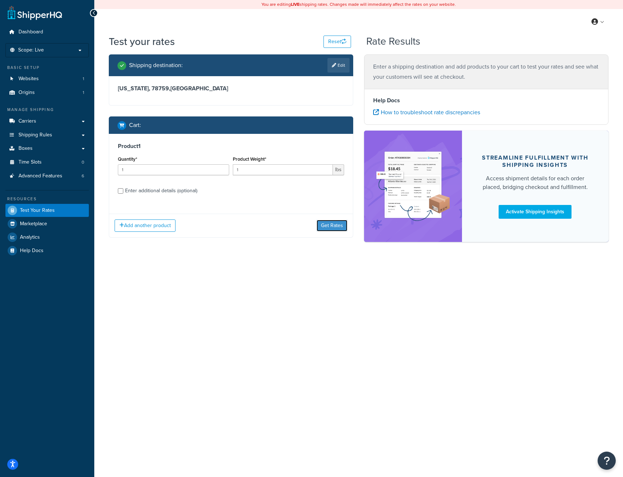
click at [325, 228] on button "Get Rates" at bounding box center [332, 226] width 31 height 12
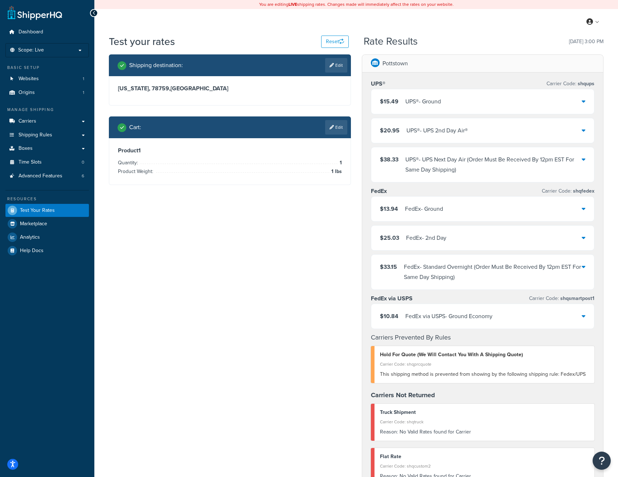
click at [189, 250] on div "Shipping destination : Edit [US_STATE], 78759 , [GEOGRAPHIC_DATA] Cart : Edit P…" at bounding box center [355, 373] width 505 height 638
click at [191, 257] on div "Shipping destination : Edit [US_STATE], 78759 , [GEOGRAPHIC_DATA] Cart : Edit P…" at bounding box center [355, 373] width 505 height 638
click at [191, 257] on div "Shipping destination : Edit Texas, 78759 , United States Cart : Edit Product 1 …" at bounding box center [355, 373] width 505 height 638
click at [30, 50] on span "Scope: Live" at bounding box center [31, 50] width 26 height 6
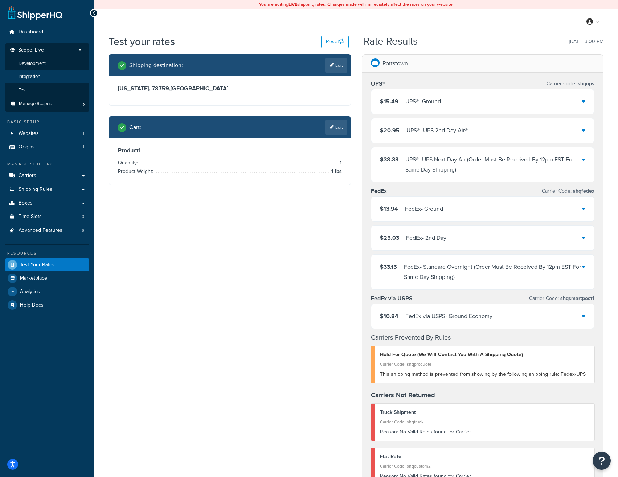
click at [41, 74] on li "Integration" at bounding box center [47, 76] width 84 height 13
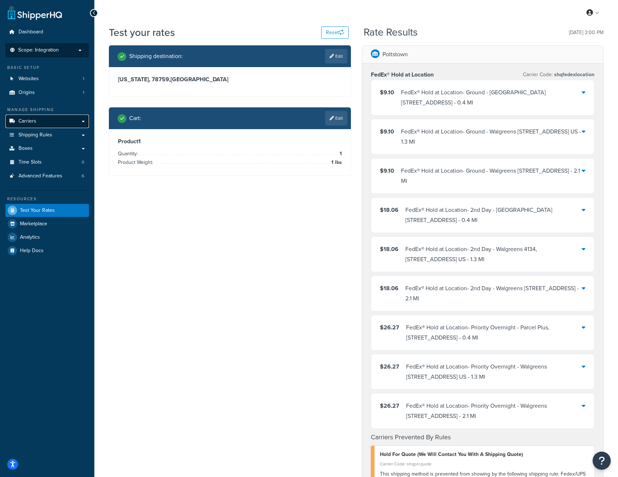
click at [37, 122] on link "Carriers" at bounding box center [46, 121] width 83 height 13
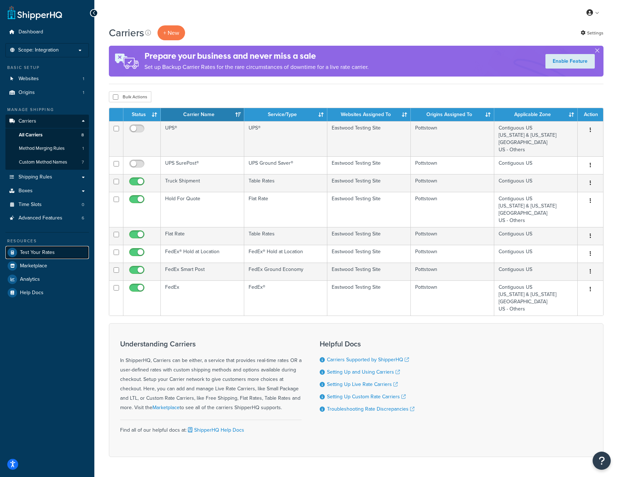
click at [49, 251] on span "Test Your Rates" at bounding box center [37, 252] width 35 height 6
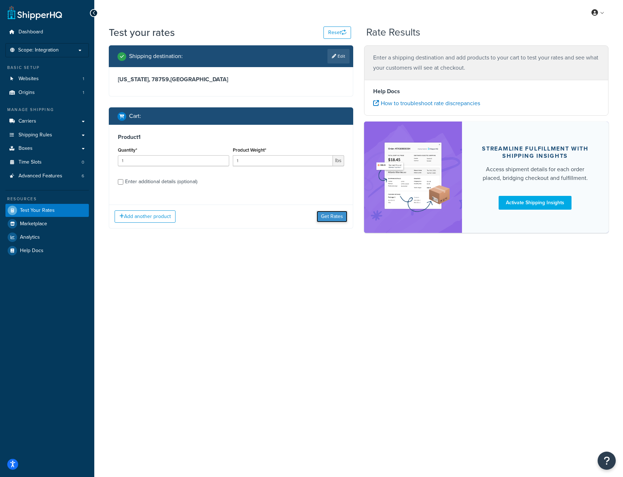
click at [330, 218] on button "Get Rates" at bounding box center [332, 217] width 31 height 12
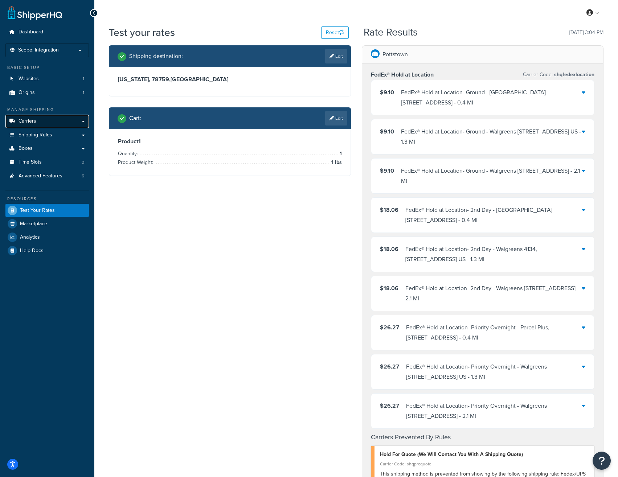
click at [41, 120] on link "Carriers" at bounding box center [46, 121] width 83 height 13
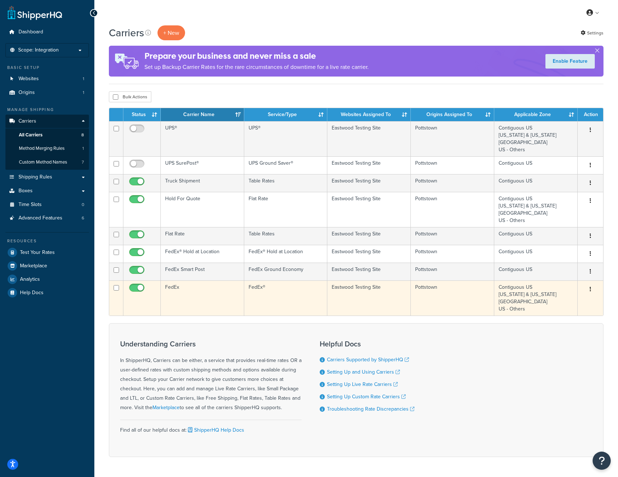
click at [219, 295] on td "FedEx" at bounding box center [202, 297] width 83 height 35
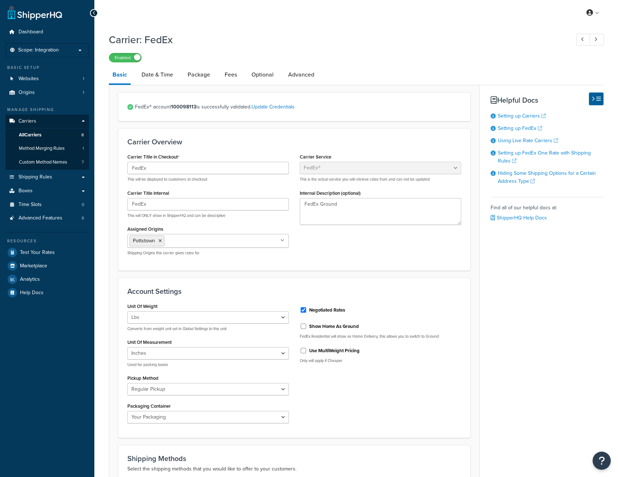
select select "fedEx"
select select "REGULAR_PICKUP"
select select "YOUR_PACKAGING"
drag, startPoint x: 196, startPoint y: 106, endPoint x: 171, endPoint y: 106, distance: 25.0
click at [171, 106] on span "FedEx® account 100098113 is successfully validated. Update Credentials" at bounding box center [298, 107] width 326 height 10
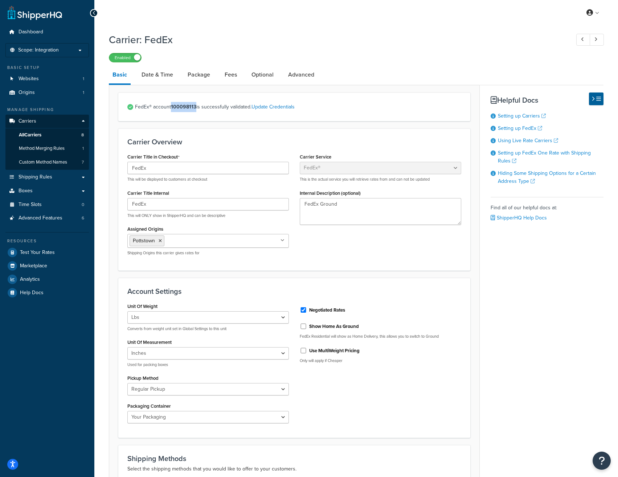
copy strong "100098113"
click at [285, 109] on link "Update Credentials" at bounding box center [272, 107] width 43 height 8
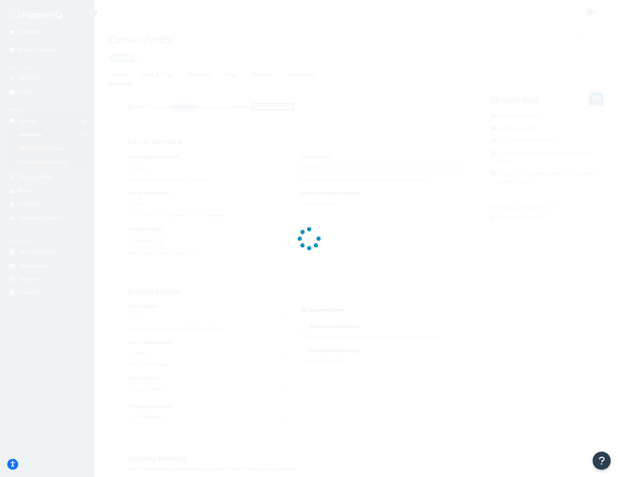
select select "US"
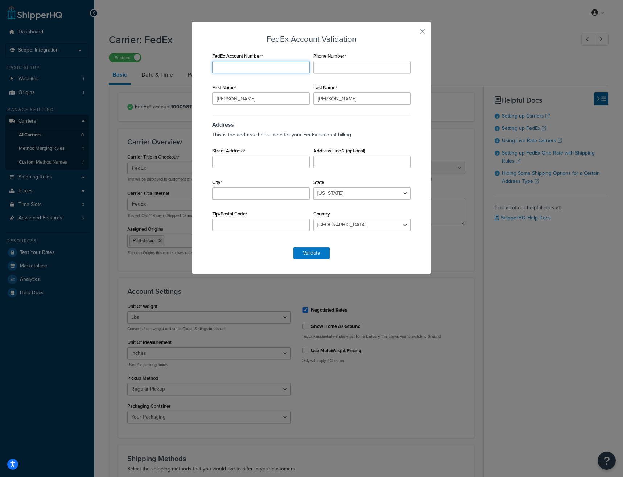
click at [232, 65] on input "FedEx Account Number" at bounding box center [261, 67] width 98 height 12
paste input "100098113"
type input "100098113"
click at [327, 67] on input "Phone Number" at bounding box center [362, 67] width 98 height 12
click at [354, 69] on input "800343" at bounding box center [362, 67] width 98 height 12
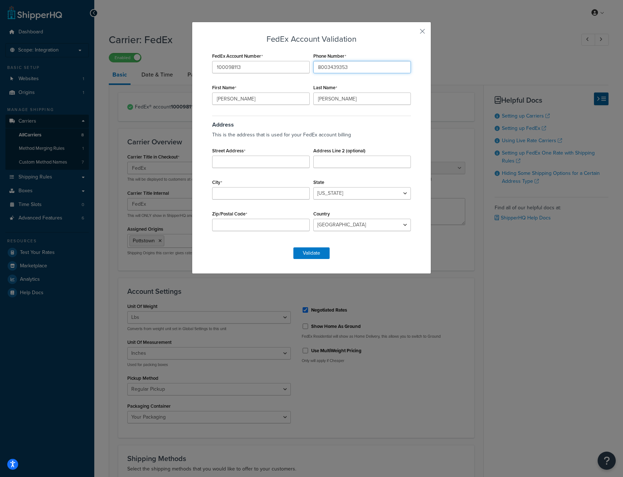
type input "8003439353"
click at [256, 165] on input "Street Address" at bounding box center [261, 162] width 98 height 12
type input "263 Shoemaker Rd"
type input "Pottstown"
select select "PA"
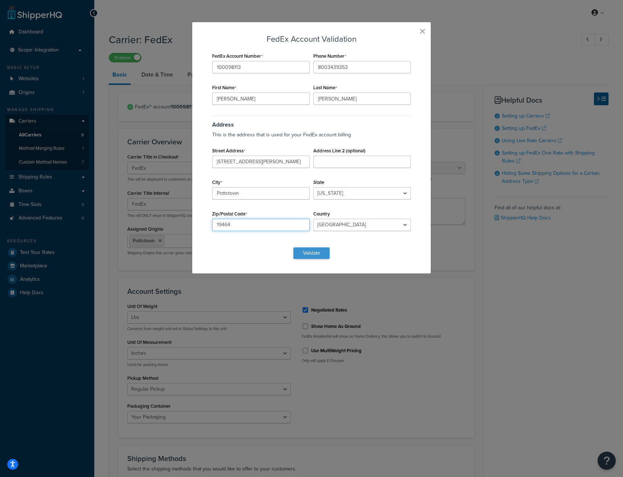
type input "19464"
click at [319, 248] on button "Validate" at bounding box center [311, 253] width 36 height 12
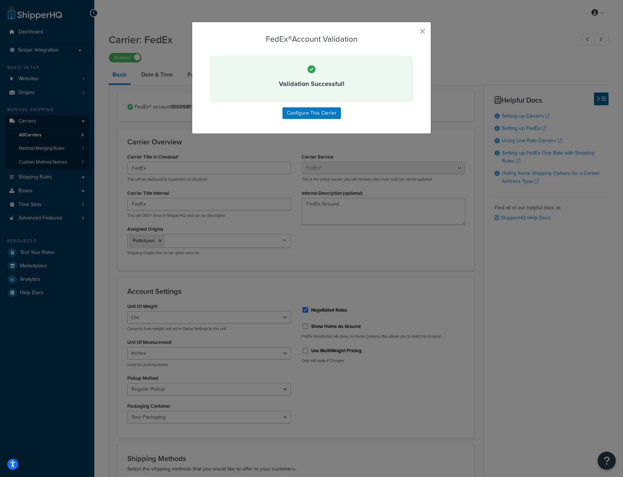
click at [416, 30] on div "FedEx® Account Validation Validation Successful! Configure This Carrier" at bounding box center [311, 78] width 239 height 112
click at [413, 33] on button "button" at bounding box center [412, 34] width 2 height 2
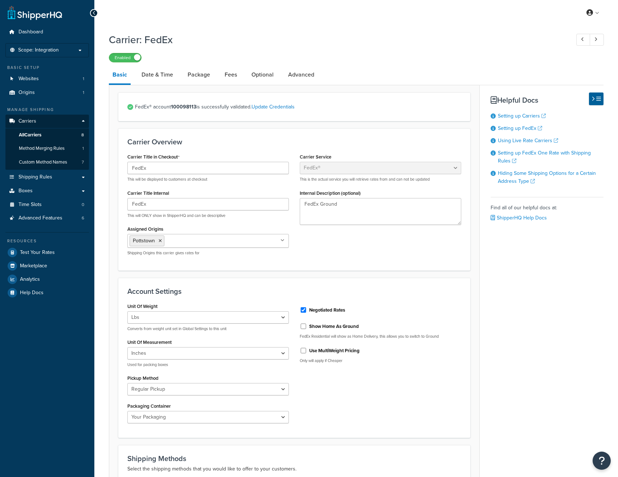
select select "fedEx"
select select "REGULAR_PICKUP"
select select "YOUR_PACKAGING"
click at [44, 135] on link "All Carriers 8" at bounding box center [46, 134] width 83 height 13
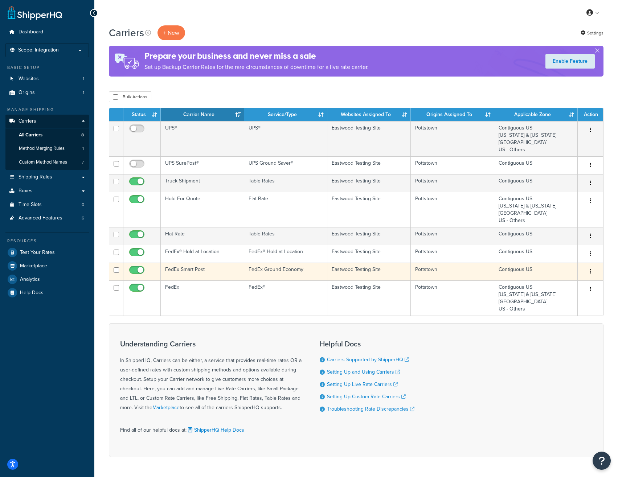
click at [200, 271] on td "FedEx Smart Post" at bounding box center [202, 272] width 83 height 18
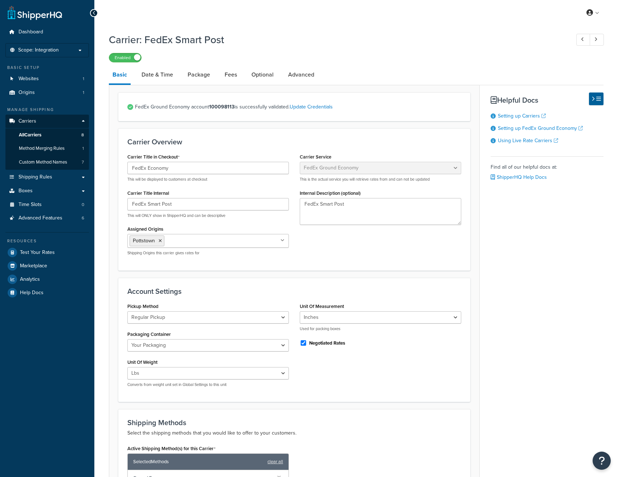
select select "smartPost"
select select "REGULAR_PICKUP"
select select "YOUR_PACKAGING"
click at [313, 105] on link "Update Credentials" at bounding box center [310, 107] width 43 height 8
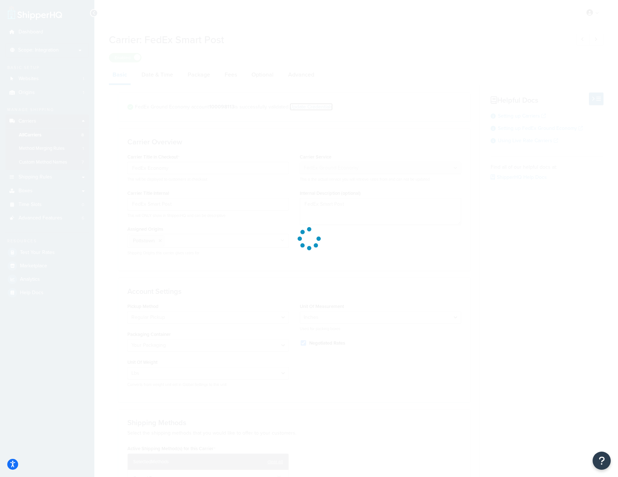
select select "US"
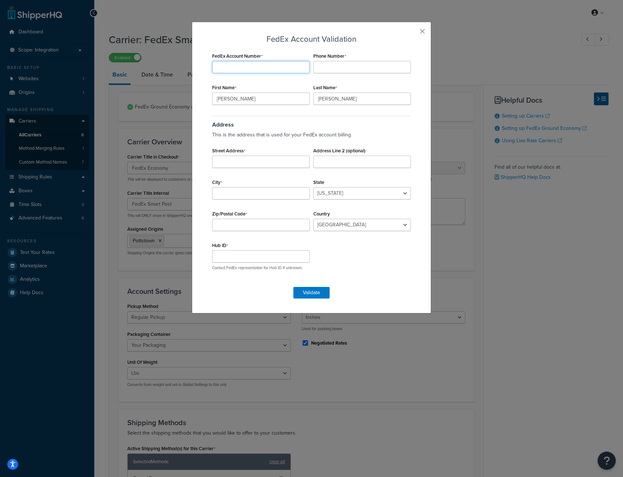
click at [241, 68] on input "FedEx Account Number" at bounding box center [261, 67] width 98 height 12
paste input "100098113"
type input "100098113"
click at [334, 67] on input "Phone Number" at bounding box center [362, 67] width 98 height 12
type input "8003439353"
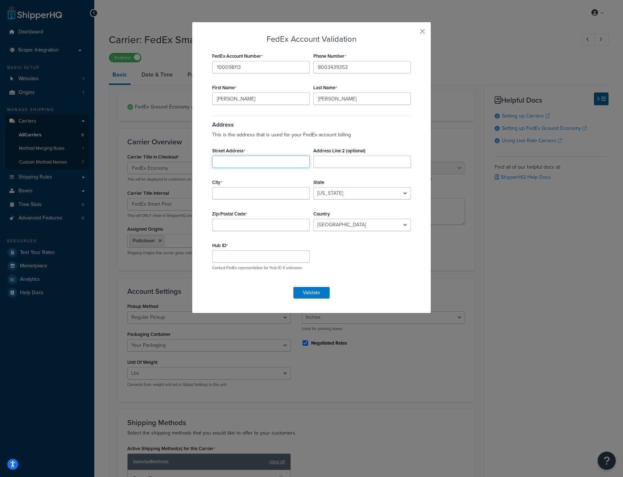
type input "1"
type input "[STREET_ADDRESS][PERSON_NAME]"
type input "p"
type input "Pottstown"
select select "PA"
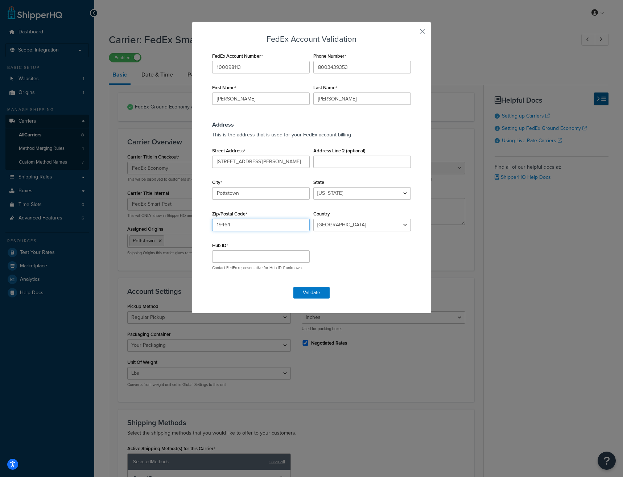
type input "19464"
click at [243, 253] on input "Hub ID" at bounding box center [261, 256] width 98 height 12
type input "5185"
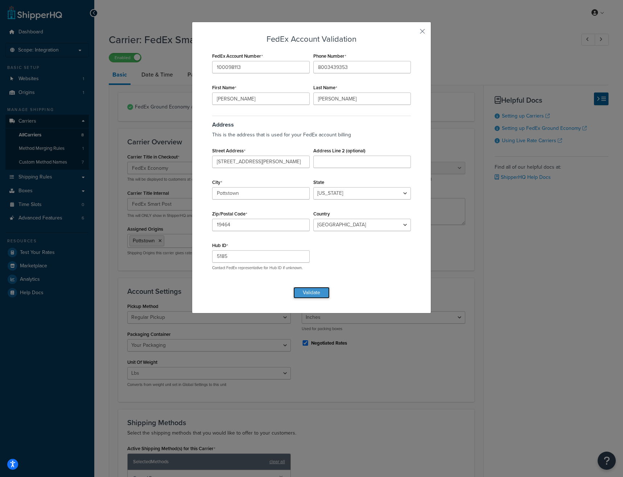
click at [309, 293] on button "Validate" at bounding box center [311, 293] width 36 height 12
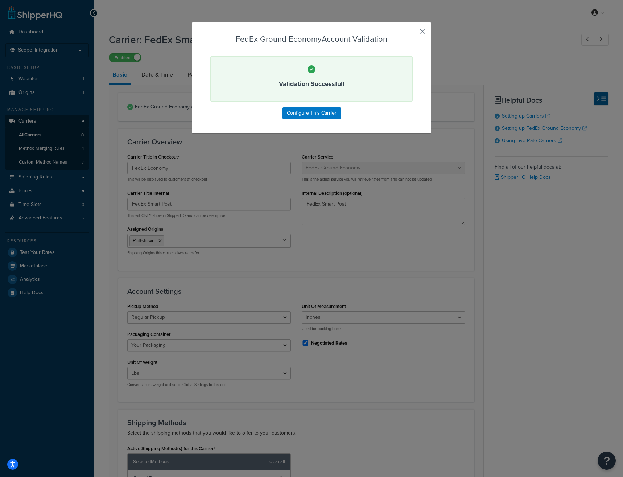
click at [413, 34] on button "button" at bounding box center [412, 34] width 2 height 2
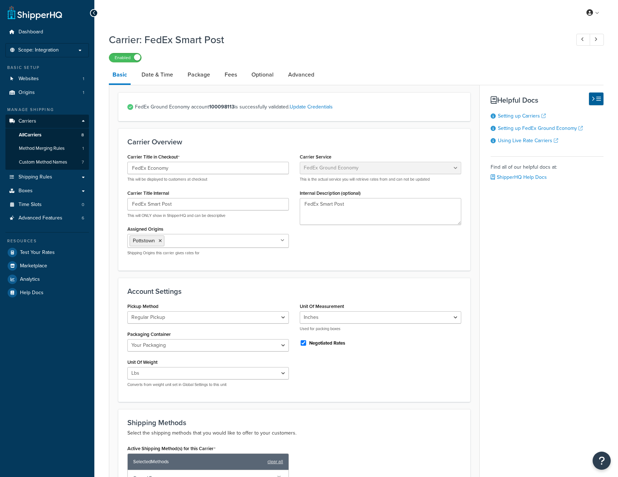
select select "smartPost"
select select "REGULAR_PICKUP"
select select "YOUR_PACKAGING"
click at [46, 246] on link "Test Your Rates" at bounding box center [46, 252] width 83 height 13
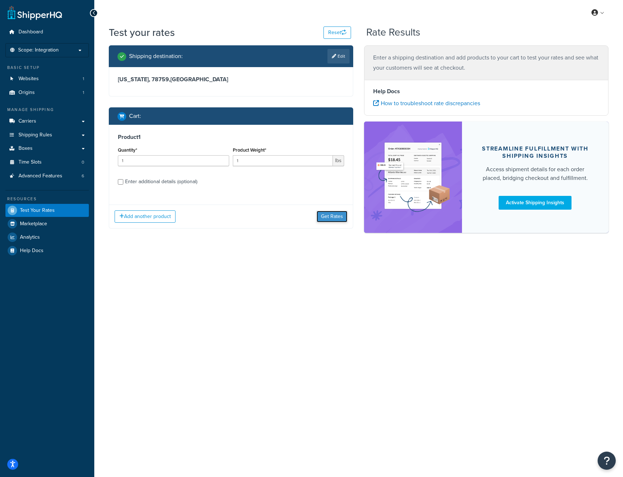
click at [336, 213] on button "Get Rates" at bounding box center [332, 217] width 31 height 12
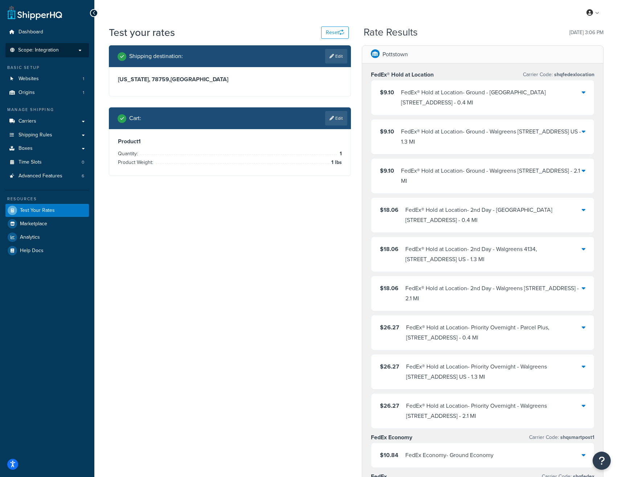
click at [71, 47] on p "Scope: Integration" at bounding box center [47, 50] width 77 height 6
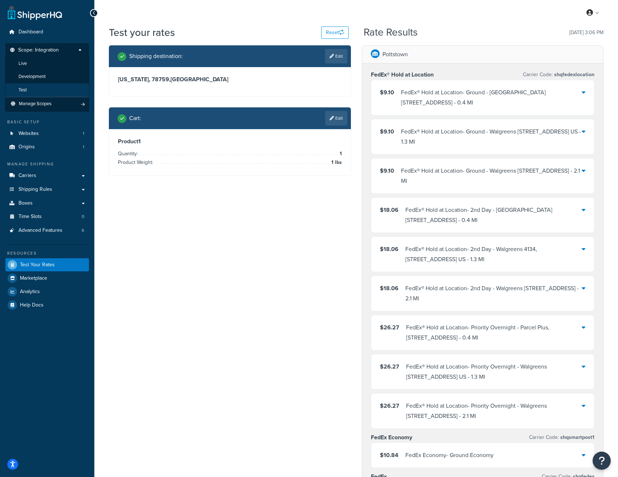
click at [39, 85] on li "Test" at bounding box center [47, 89] width 84 height 13
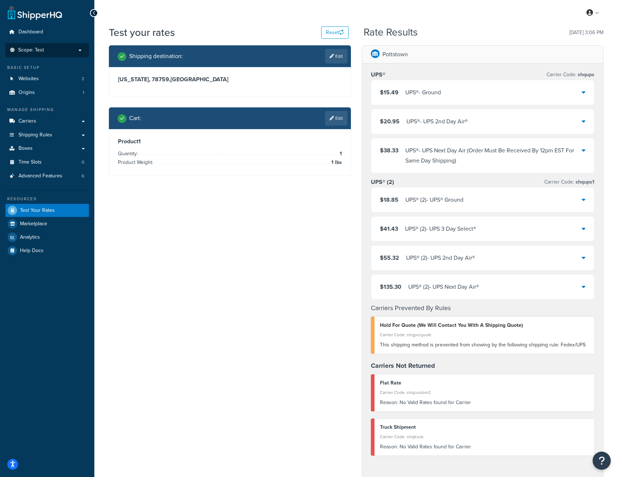
click at [72, 49] on p "Scope: Test" at bounding box center [47, 50] width 77 height 6
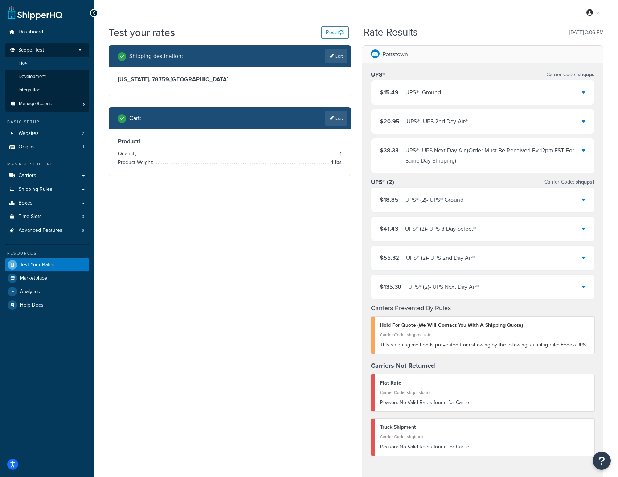
click at [32, 63] on li "Live" at bounding box center [47, 63] width 84 height 13
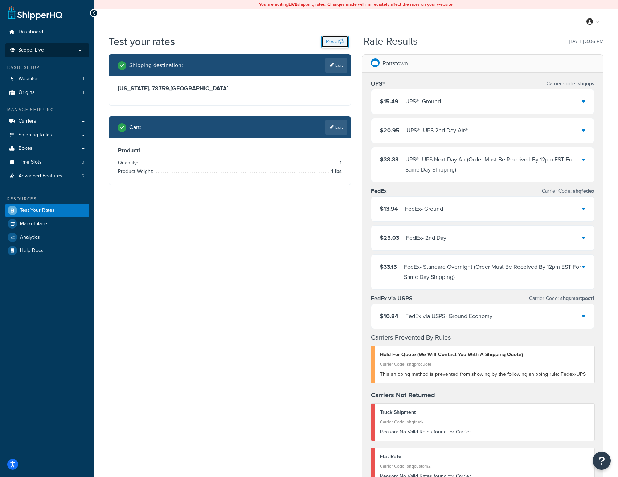
click at [334, 39] on button "Reset" at bounding box center [335, 42] width 28 height 12
select select "[GEOGRAPHIC_DATA]"
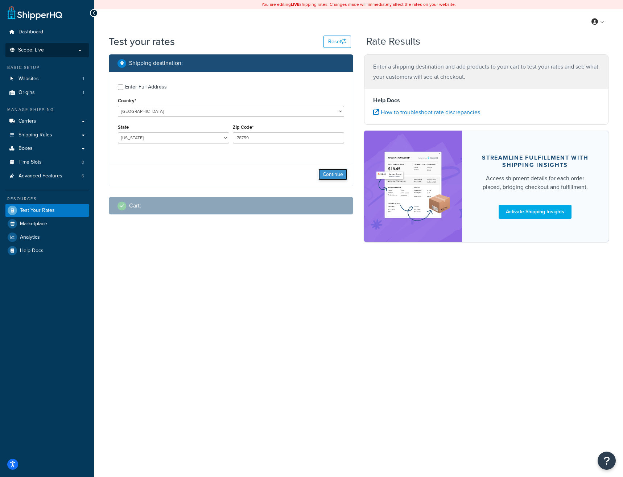
click at [327, 172] on button "Continue" at bounding box center [332, 175] width 29 height 12
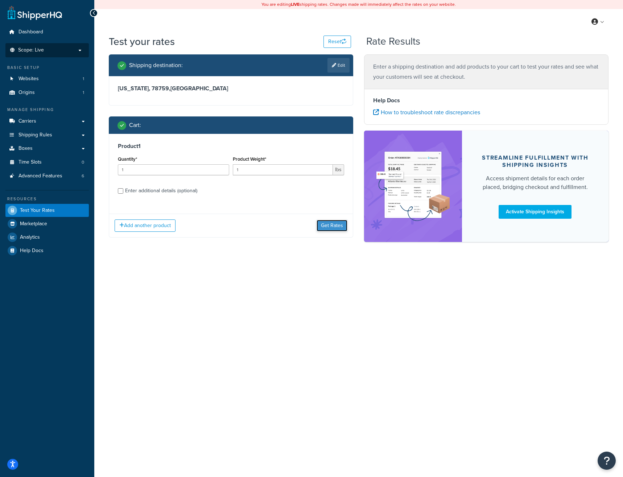
click at [333, 224] on button "Get Rates" at bounding box center [332, 226] width 31 height 12
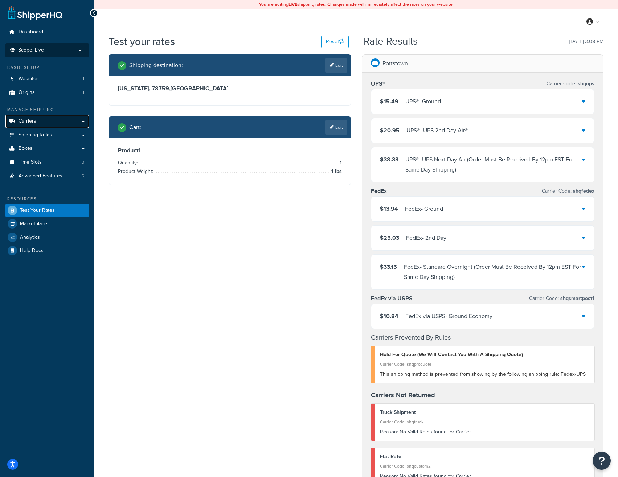
click at [31, 118] on span "Carriers" at bounding box center [27, 121] width 18 height 6
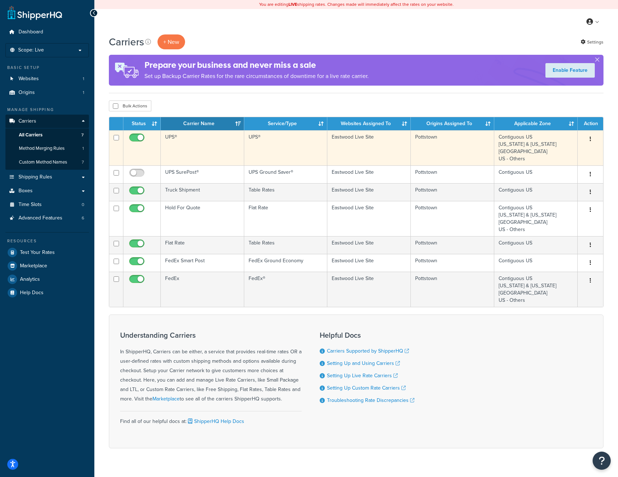
click at [132, 140] on input "checkbox" at bounding box center [138, 139] width 20 height 9
checkbox input "false"
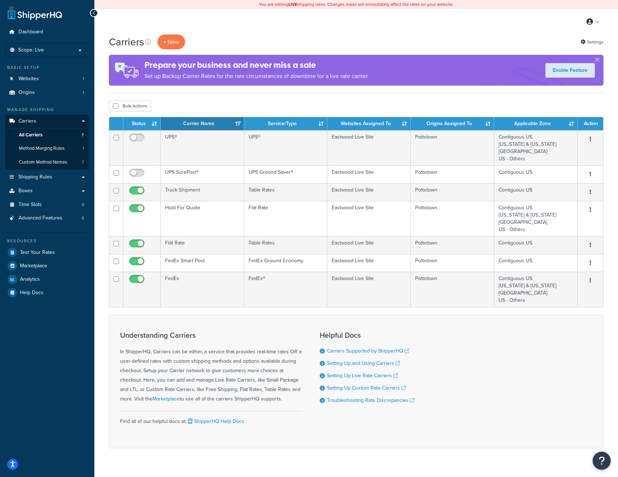
click at [436, 335] on div "Understanding Carriers In ShipperHQ, Carriers can be either, a service that pro…" at bounding box center [356, 381] width 494 height 134
click at [37, 249] on span "Test Your Rates" at bounding box center [37, 252] width 35 height 6
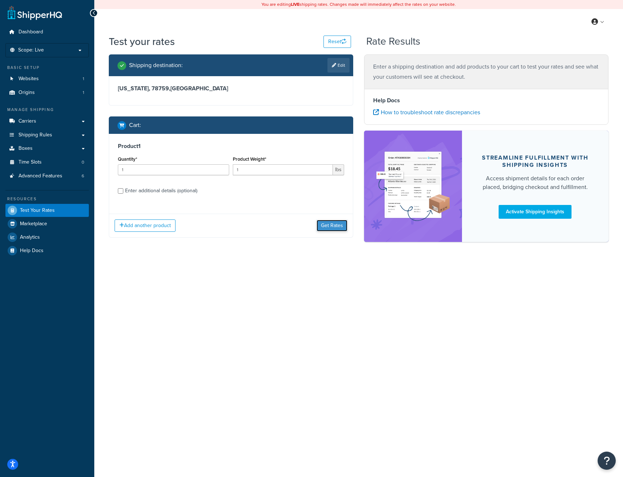
click at [335, 229] on button "Get Rates" at bounding box center [332, 226] width 31 height 12
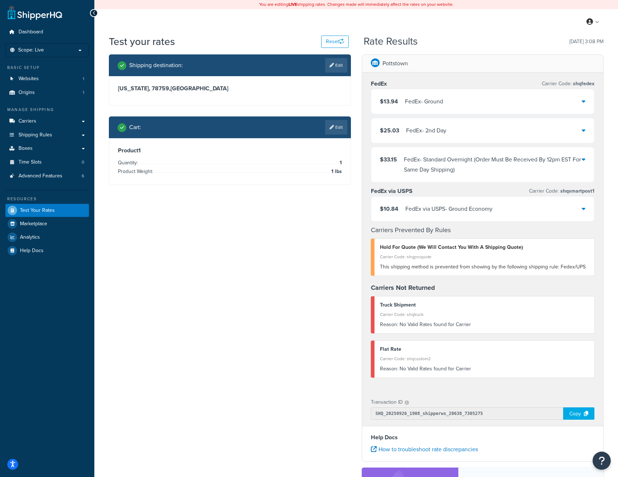
click at [228, 297] on div "Shipping destination : Edit [US_STATE], 78759 , [GEOGRAPHIC_DATA] Cart : Edit P…" at bounding box center [355, 319] width 505 height 531
click at [234, 286] on div "Shipping destination : Edit [US_STATE], 78759 , [GEOGRAPHIC_DATA] Cart : Edit P…" at bounding box center [355, 319] width 505 height 531
